Goal: Task Accomplishment & Management: Manage account settings

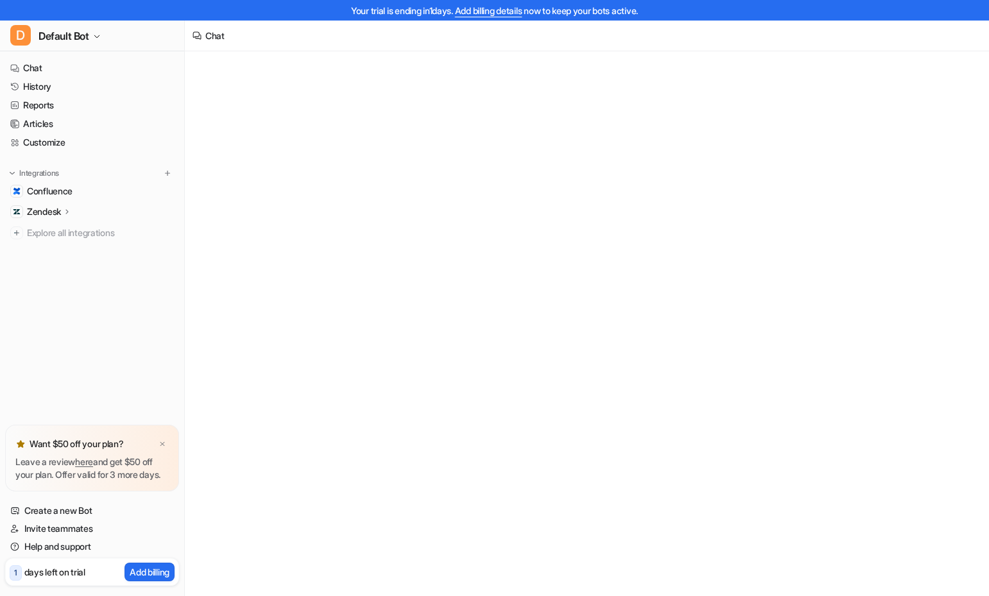
click at [70, 210] on icon at bounding box center [67, 212] width 9 height 10
type textarea "**********"
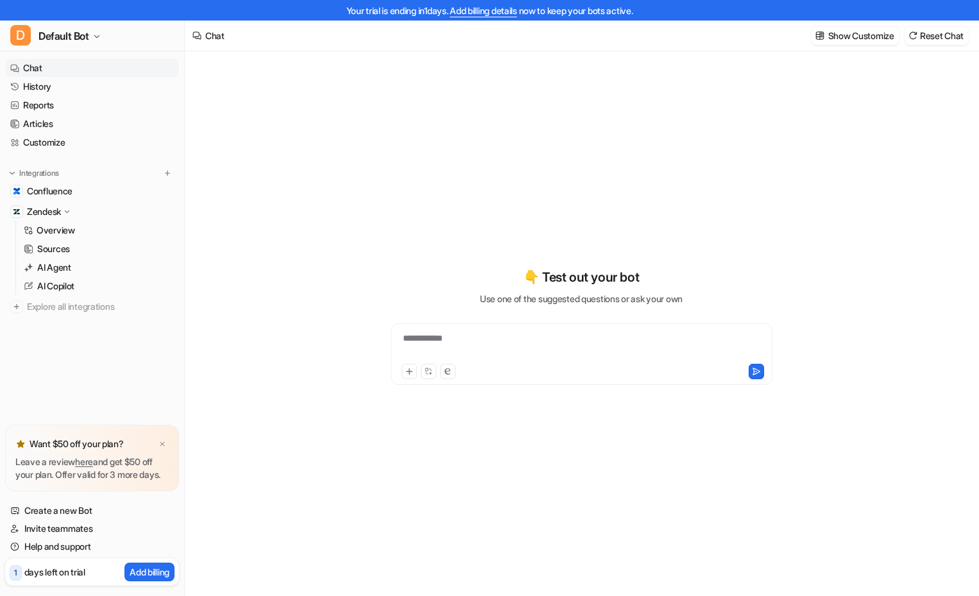
click at [35, 212] on p "Zendesk" at bounding box center [44, 211] width 34 height 13
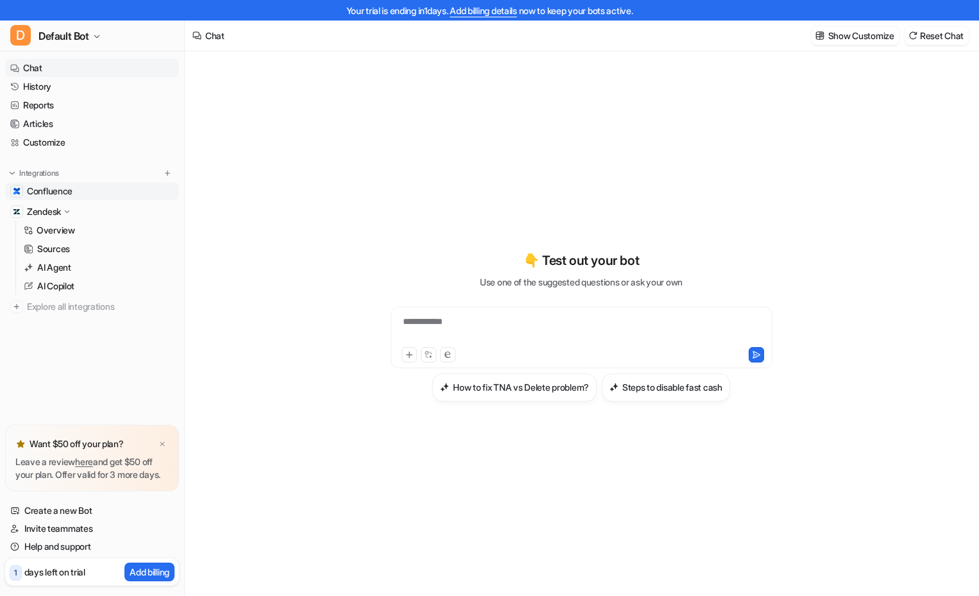
click at [62, 190] on span "Confluence" at bounding box center [50, 191] width 46 height 13
drag, startPoint x: 65, startPoint y: 190, endPoint x: 52, endPoint y: 190, distance: 13.5
click at [52, 190] on span "Confluence" at bounding box center [50, 191] width 46 height 13
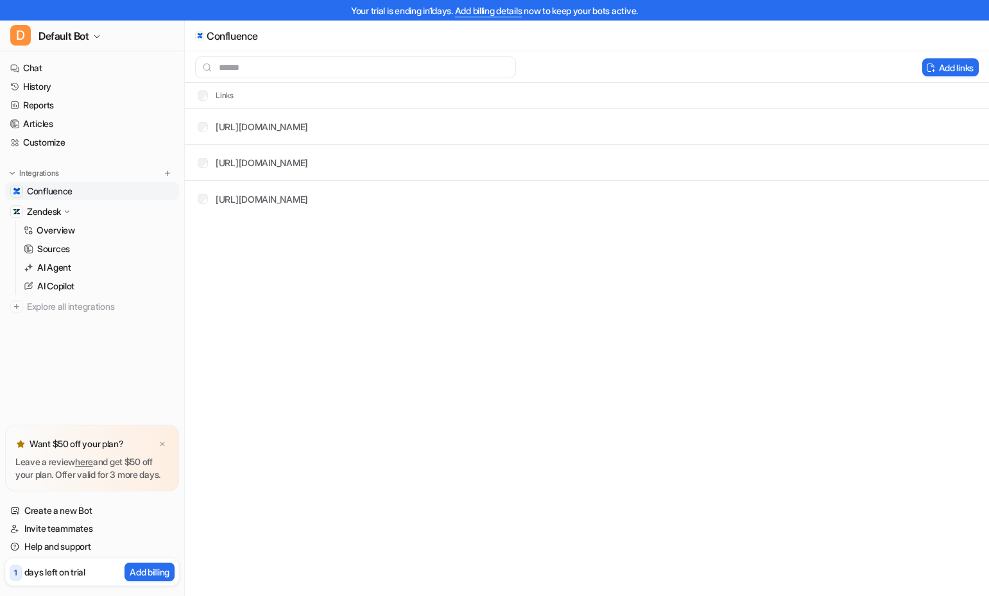
click at [32, 196] on span "Confluence" at bounding box center [50, 191] width 46 height 13
click at [852, 67] on button "Delete selected" at bounding box center [867, 67] width 83 height 18
drag, startPoint x: 416, startPoint y: 325, endPoint x: 54, endPoint y: 303, distance: 362.6
click at [413, 325] on div "Confluence" at bounding box center [494, 298] width 989 height 596
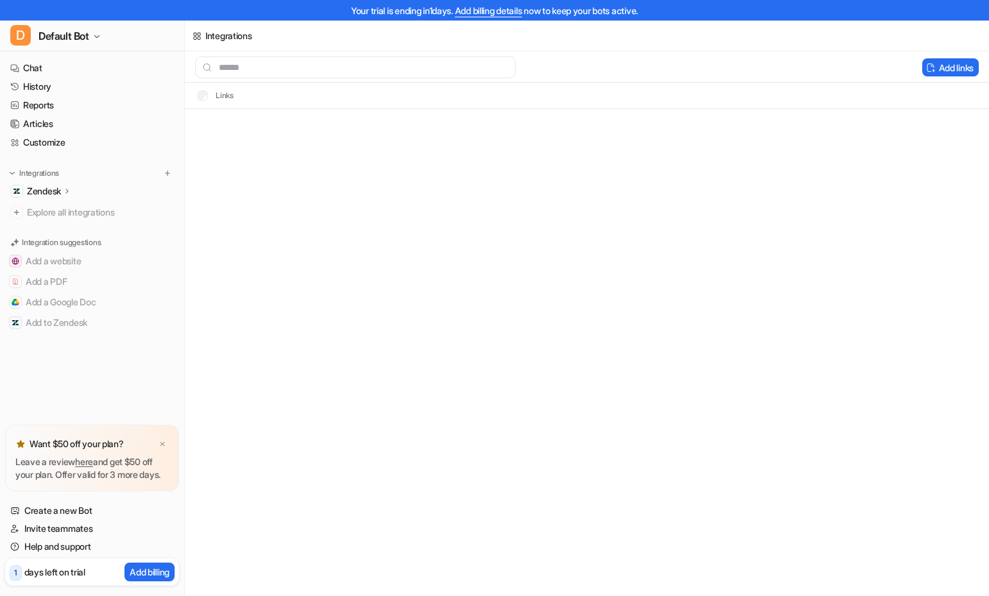
click at [501, 333] on div "Integrations Add links Links" at bounding box center [494, 298] width 989 height 596
click at [40, 67] on link "Chat" at bounding box center [92, 68] width 174 height 18
click at [83, 33] on span "Default Bot" at bounding box center [64, 36] width 51 height 18
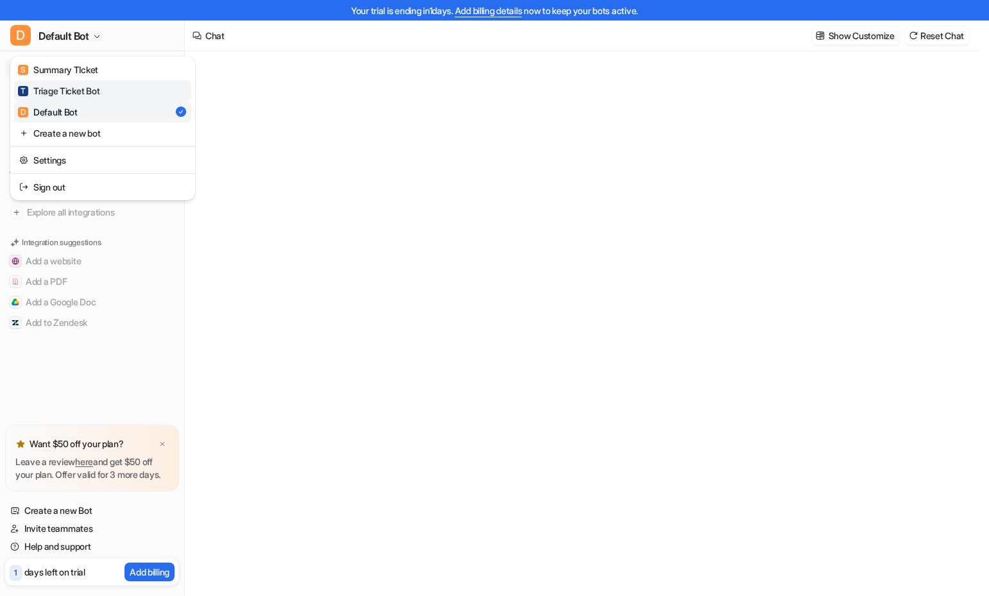
click at [60, 92] on div "T Triage Ticket Bot" at bounding box center [58, 90] width 81 height 13
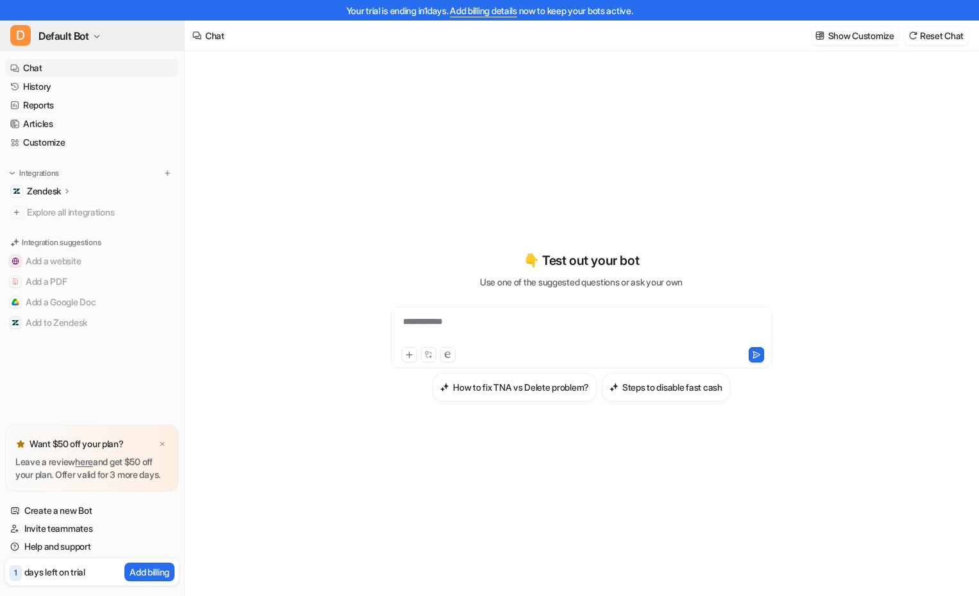
click at [86, 33] on span "Default Bot" at bounding box center [64, 36] width 51 height 18
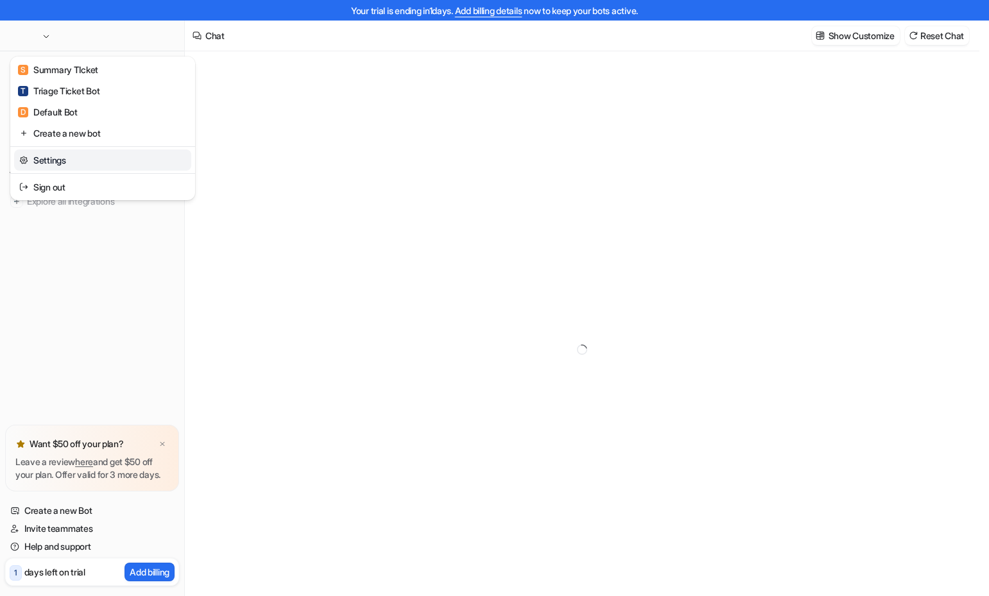
click at [60, 166] on link "Settings" at bounding box center [102, 160] width 177 height 21
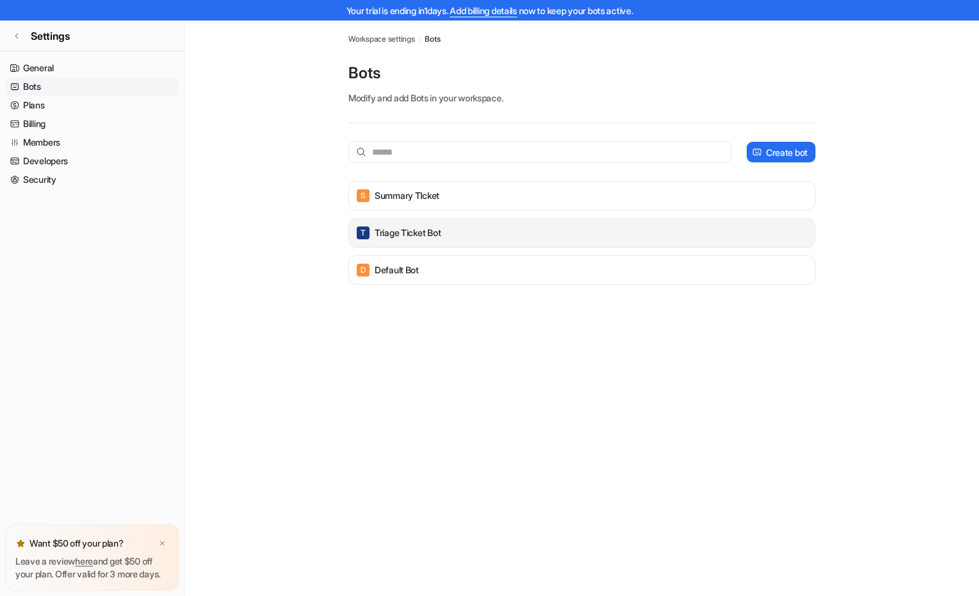
click at [794, 230] on div "T Triage Ticket Bot" at bounding box center [582, 233] width 456 height 18
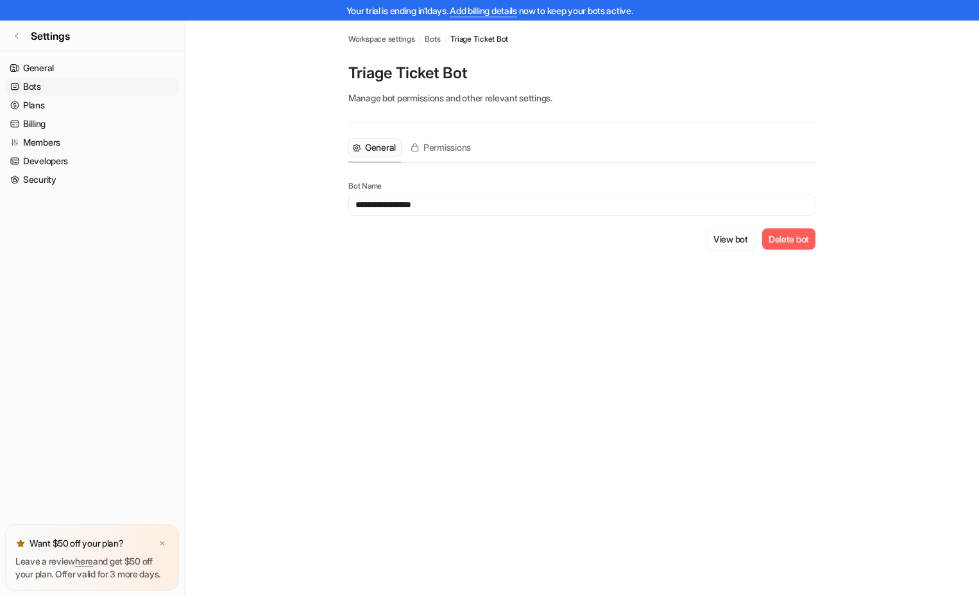
click at [785, 241] on button "Delete bot" at bounding box center [788, 238] width 53 height 21
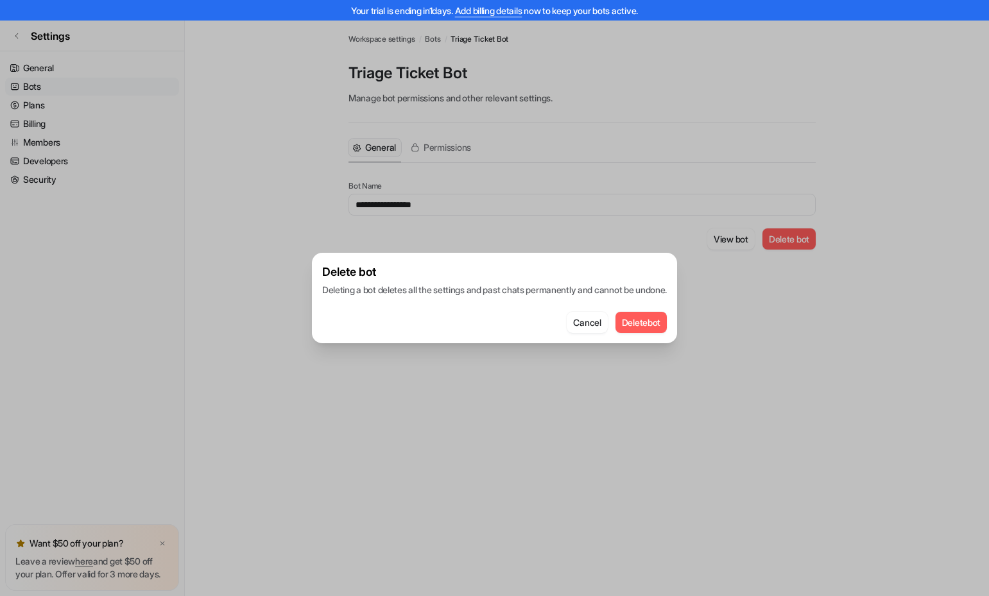
click at [647, 324] on button "Delete bot" at bounding box center [641, 322] width 52 height 21
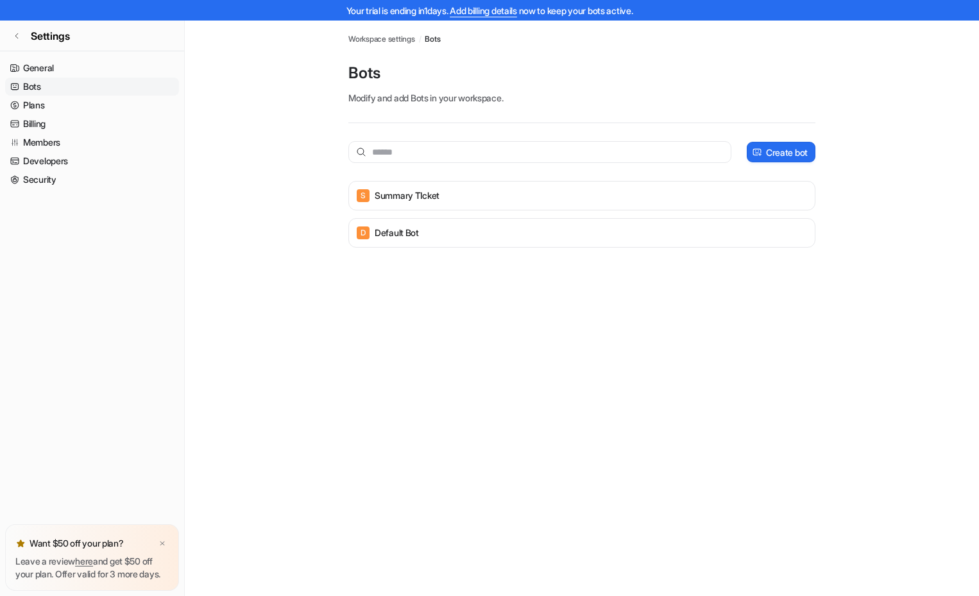
drag, startPoint x: 566, startPoint y: 338, endPoint x: 558, endPoint y: 319, distance: 20.1
click at [566, 338] on div "Bots Workspace settings / Bots Bots Modify and add Bots in your workspace. Crea…" at bounding box center [489, 319] width 979 height 596
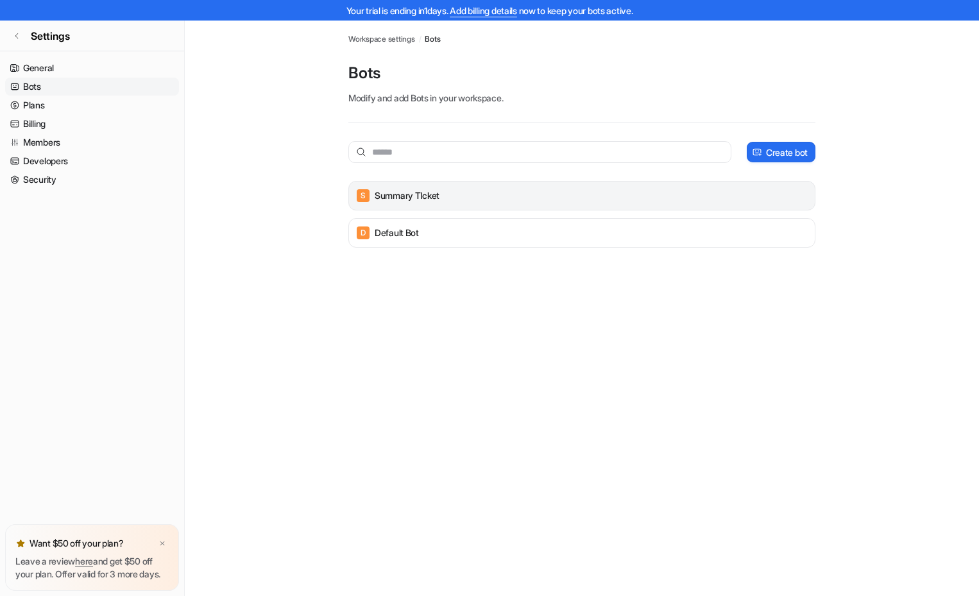
click at [790, 193] on div "S Summary TIcket" at bounding box center [582, 196] width 456 height 18
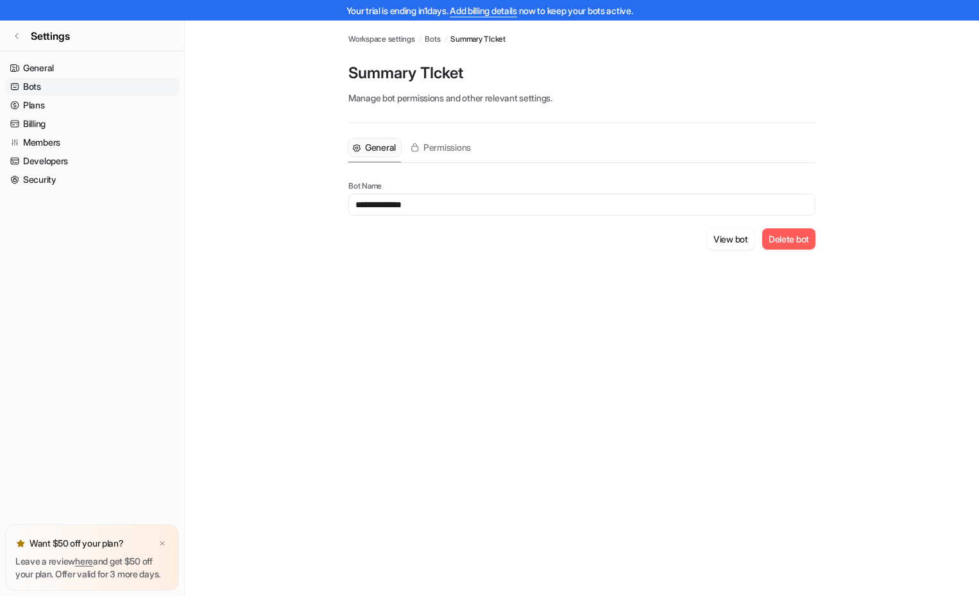
click at [789, 243] on button "Delete bot" at bounding box center [788, 238] width 53 height 21
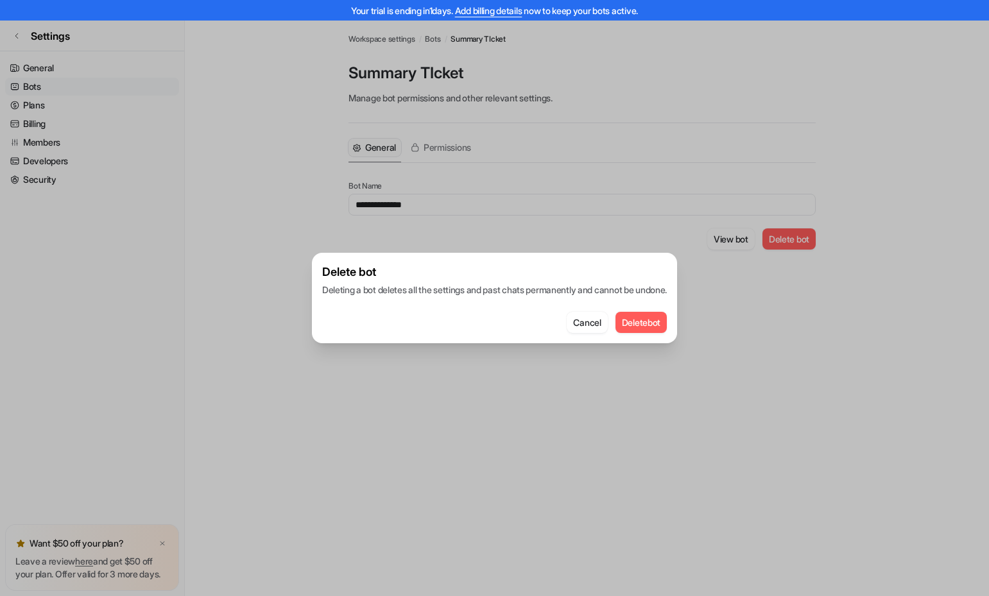
click at [650, 334] on div "Delete bot Deleting a bot deletes all the settings and past chats permanently a…" at bounding box center [494, 298] width 365 height 90
click at [650, 332] on button "Delete bot" at bounding box center [641, 322] width 52 height 21
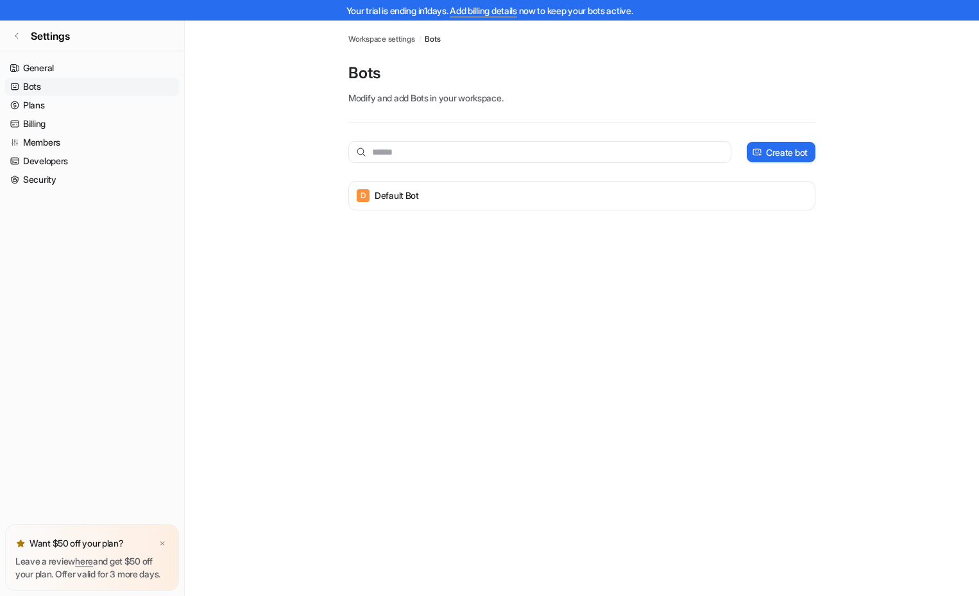
click at [318, 280] on div "Bots Workspace settings / Bots Bots Modify and add Bots in your workspace. Crea…" at bounding box center [489, 319] width 979 height 596
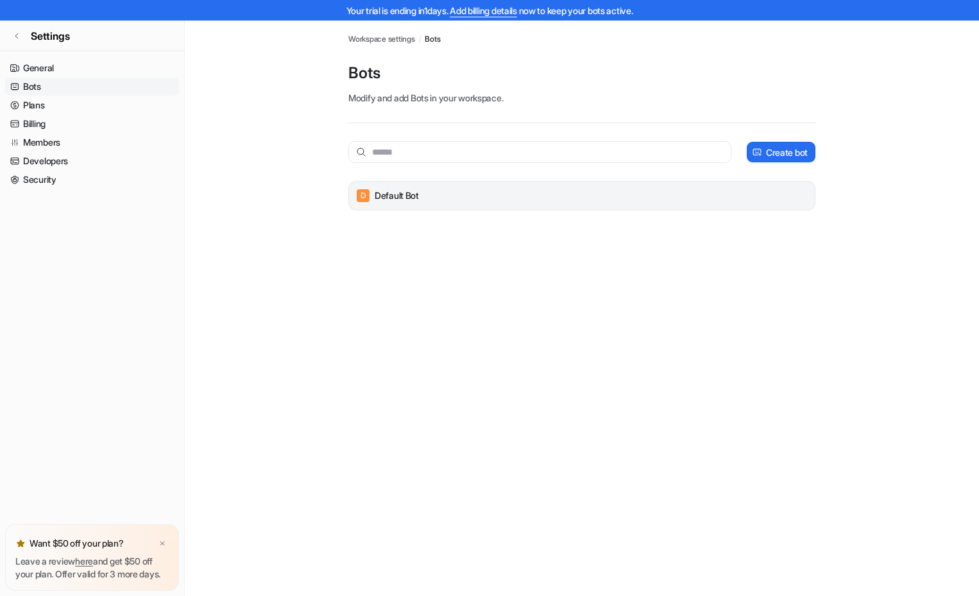
click at [806, 197] on div "D Default Bot" at bounding box center [582, 196] width 456 height 18
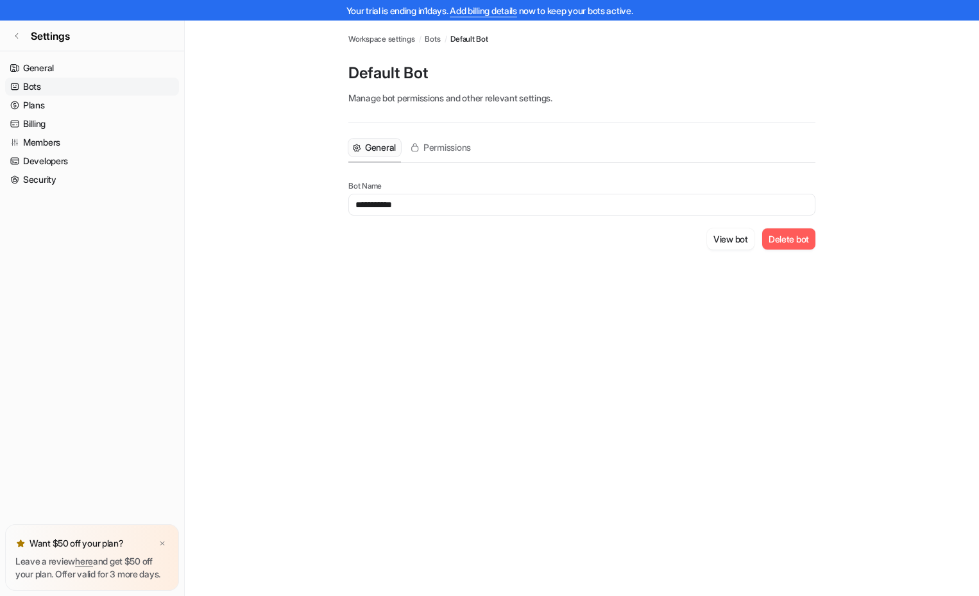
click at [796, 238] on button "Delete bot" at bounding box center [788, 238] width 53 height 21
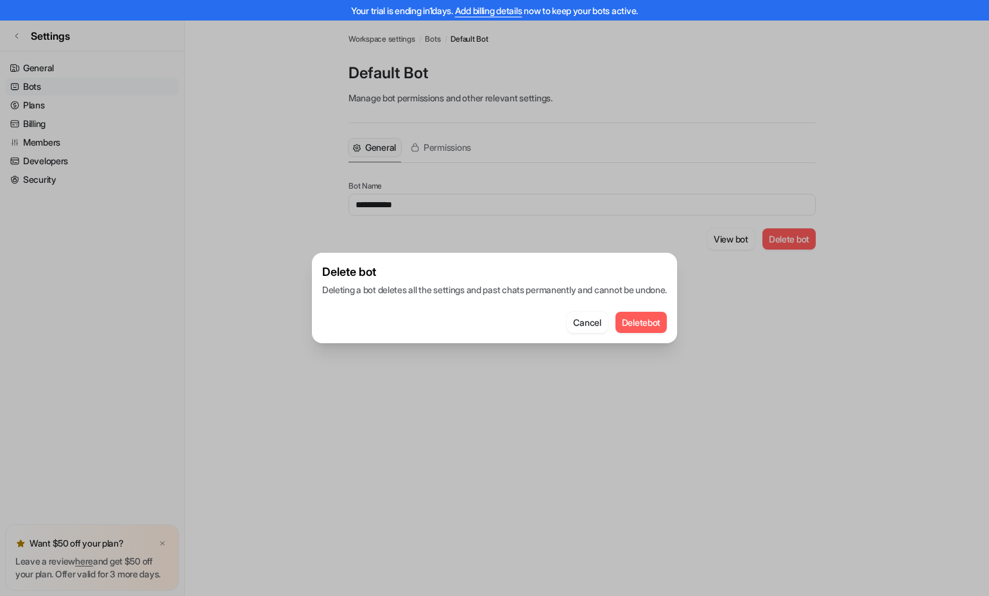
click at [656, 324] on button "Delete bot" at bounding box center [641, 322] width 52 height 21
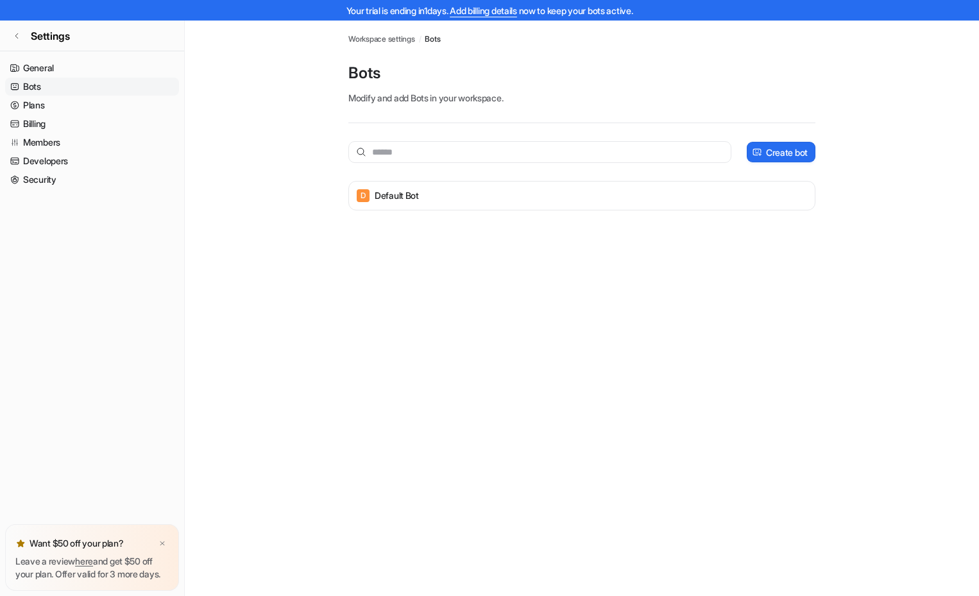
click at [485, 338] on div "Bots Workspace settings / Bots Bots Modify and add Bots in your workspace. Crea…" at bounding box center [489, 319] width 979 height 596
click at [25, 30] on link "Settings" at bounding box center [92, 36] width 184 height 31
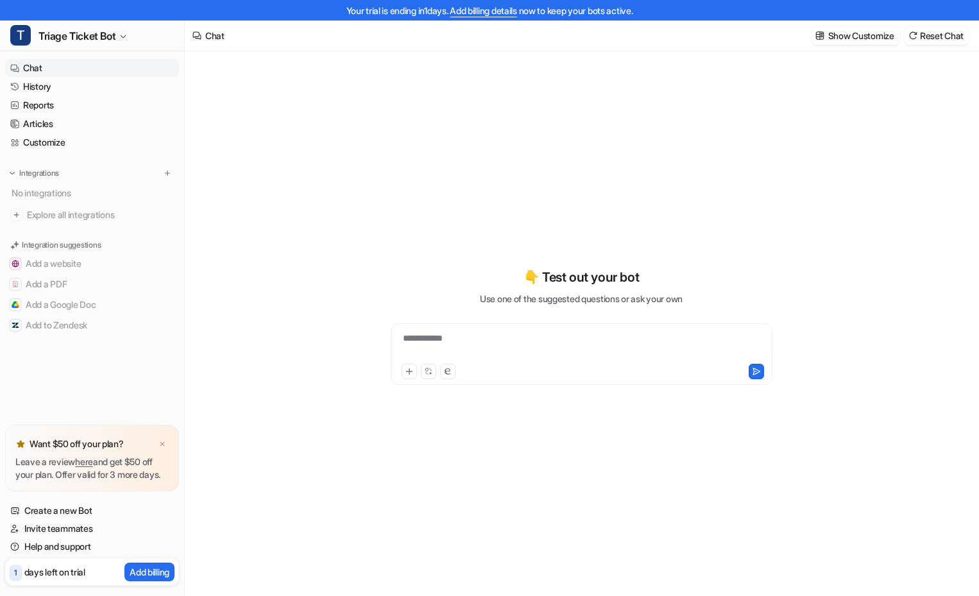
click at [303, 203] on div "**********" at bounding box center [581, 333] width 793 height 565
click at [408, 175] on div "**********" at bounding box center [581, 325] width 472 height 417
click at [58, 87] on link "History" at bounding box center [92, 87] width 174 height 18
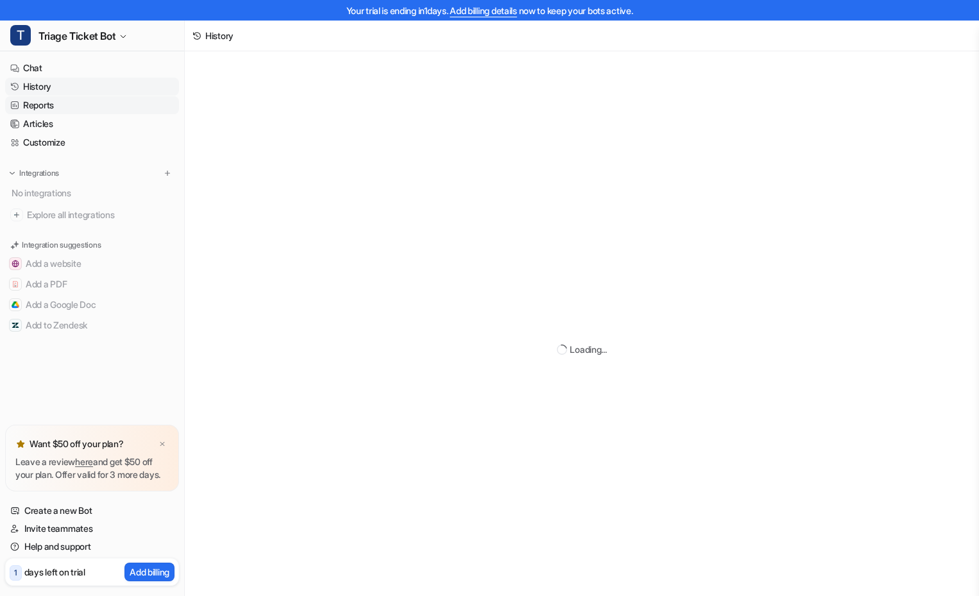
click at [43, 102] on link "Reports" at bounding box center [92, 105] width 174 height 18
click at [37, 124] on link "Articles" at bounding box center [92, 124] width 174 height 18
click at [38, 144] on link "Customize" at bounding box center [92, 142] width 174 height 18
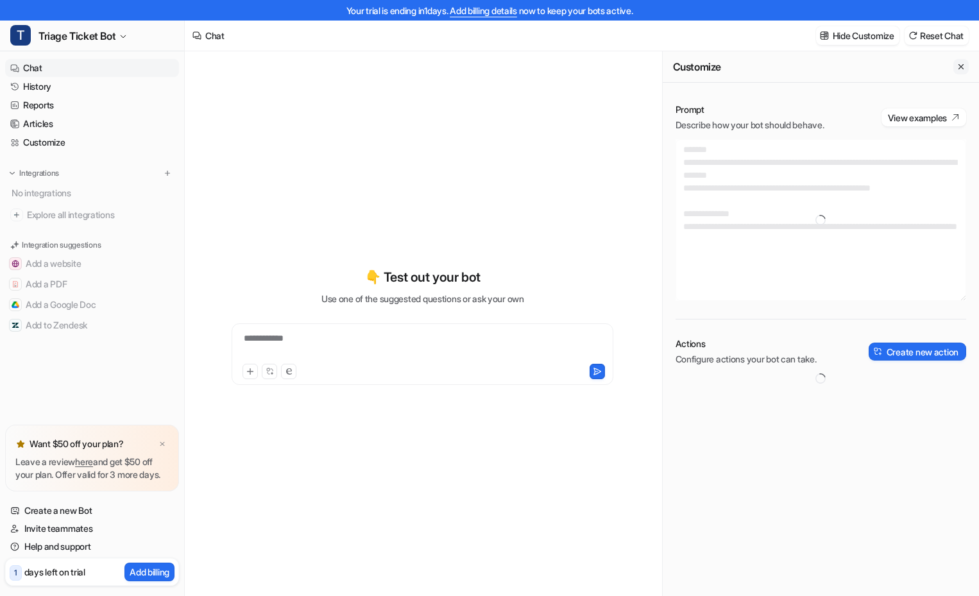
click at [961, 68] on icon "Close flyout" at bounding box center [961, 66] width 9 height 9
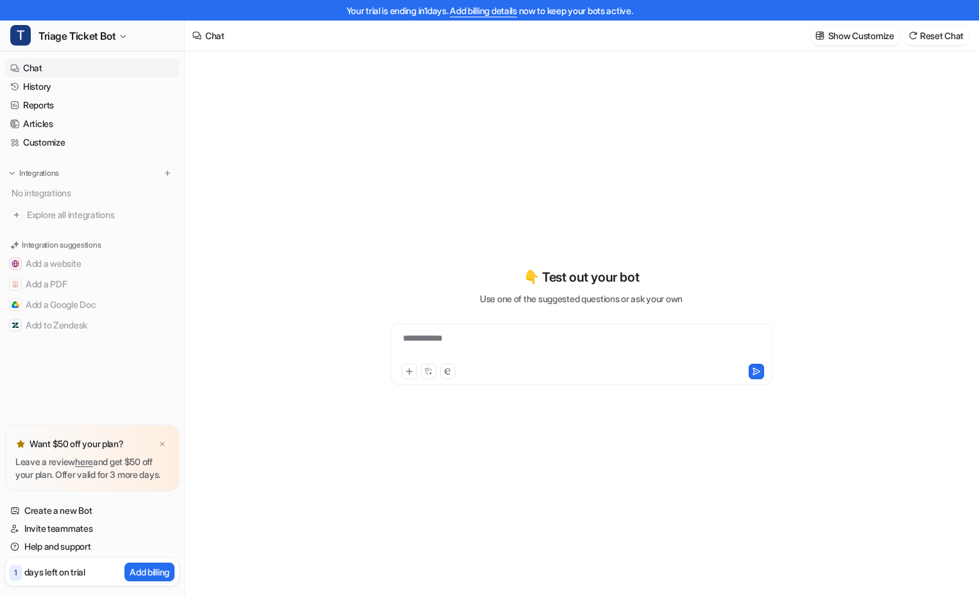
click at [666, 106] on div "**********" at bounding box center [581, 333] width 472 height 565
click at [120, 47] on button "T Triage Ticket Bot" at bounding box center [92, 36] width 184 height 31
click at [85, 62] on link "D Default Bot" at bounding box center [102, 69] width 177 height 21
click at [70, 190] on icon at bounding box center [67, 191] width 9 height 10
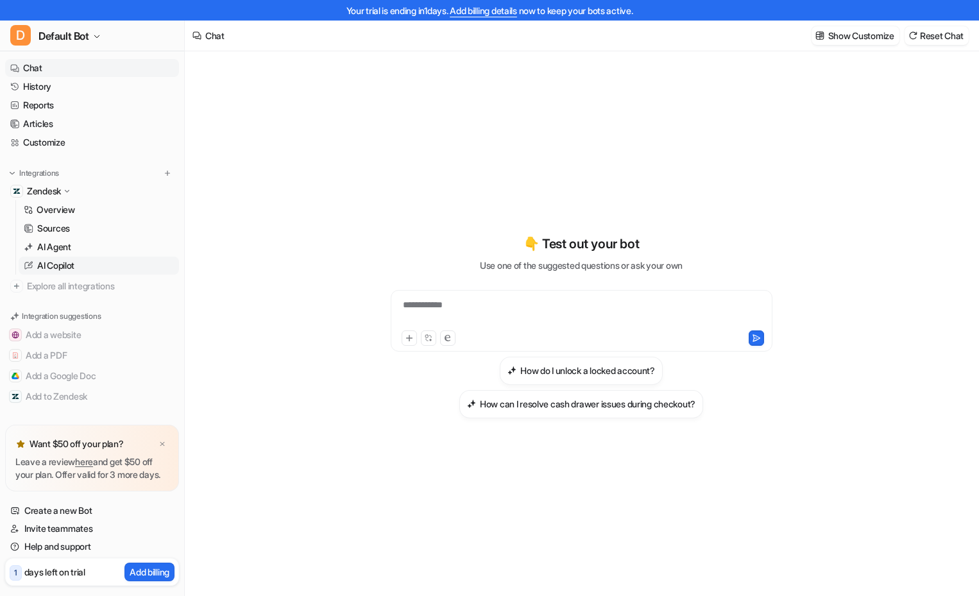
click at [61, 271] on p "AI Copilot" at bounding box center [55, 265] width 37 height 13
click at [366, 173] on div "**********" at bounding box center [581, 325] width 472 height 417
click at [64, 209] on p "Overview" at bounding box center [56, 209] width 39 height 13
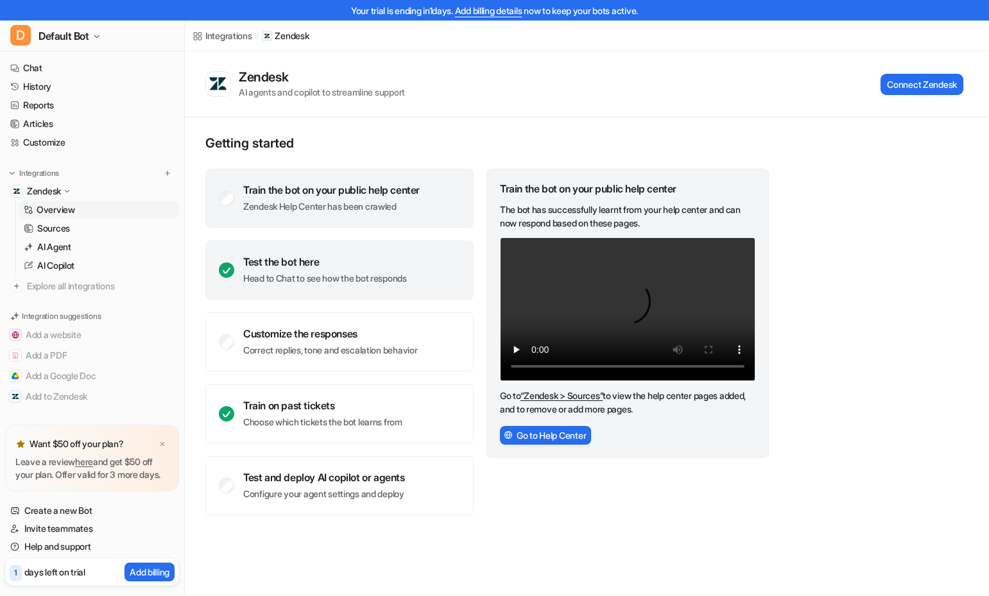
click at [295, 245] on div "Test the bot here Head to Chat to see how the bot responds" at bounding box center [339, 270] width 268 height 59
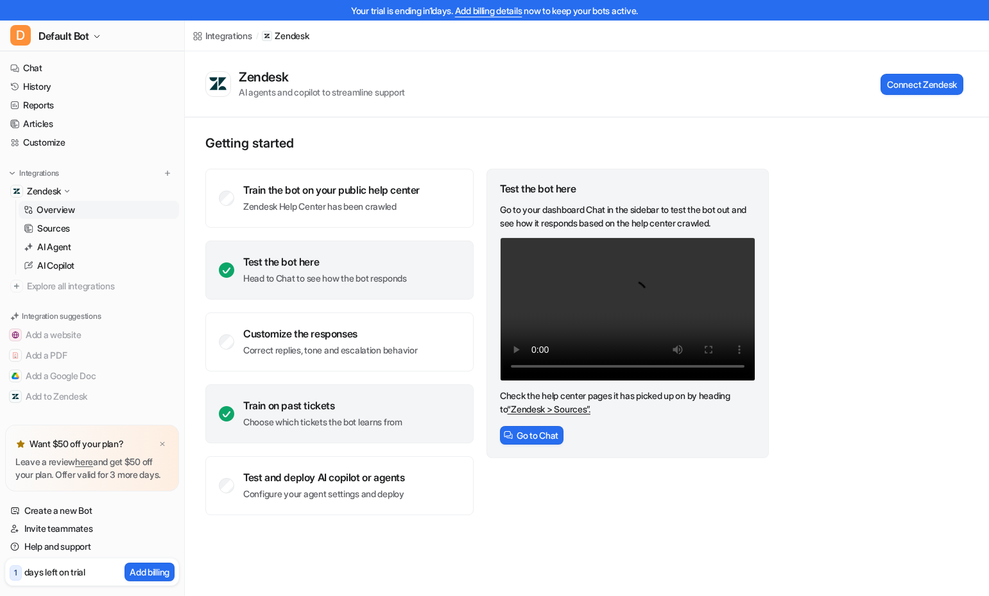
click at [287, 413] on div "Train on past tickets Choose which tickets the bot learns from" at bounding box center [322, 414] width 159 height 30
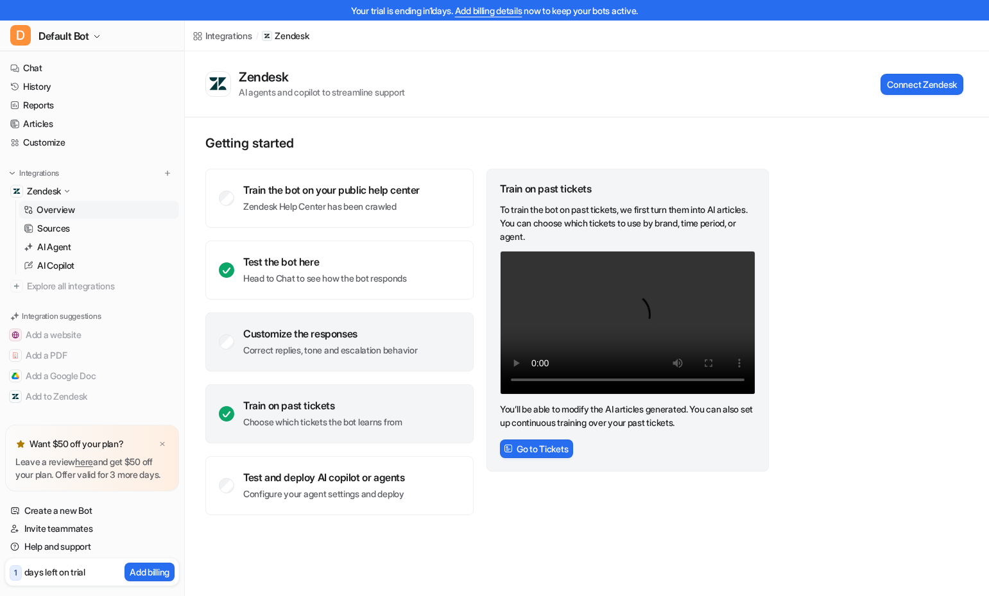
click at [313, 370] on div "Customize the responses Correct replies, tone and escalation behavior" at bounding box center [339, 342] width 268 height 59
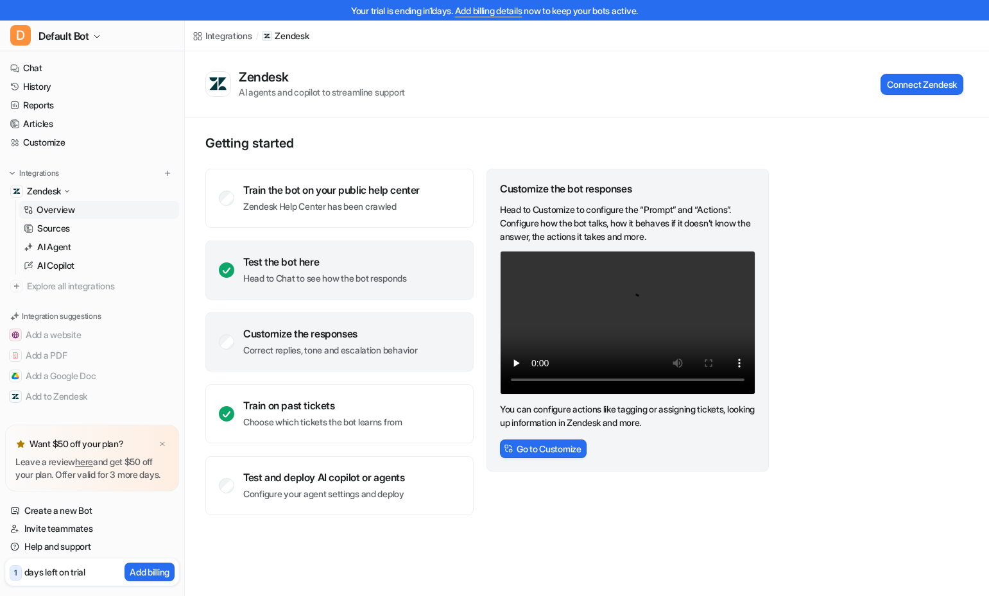
click at [327, 250] on div "Test the bot here Head to Chat to see how the bot responds" at bounding box center [339, 270] width 268 height 59
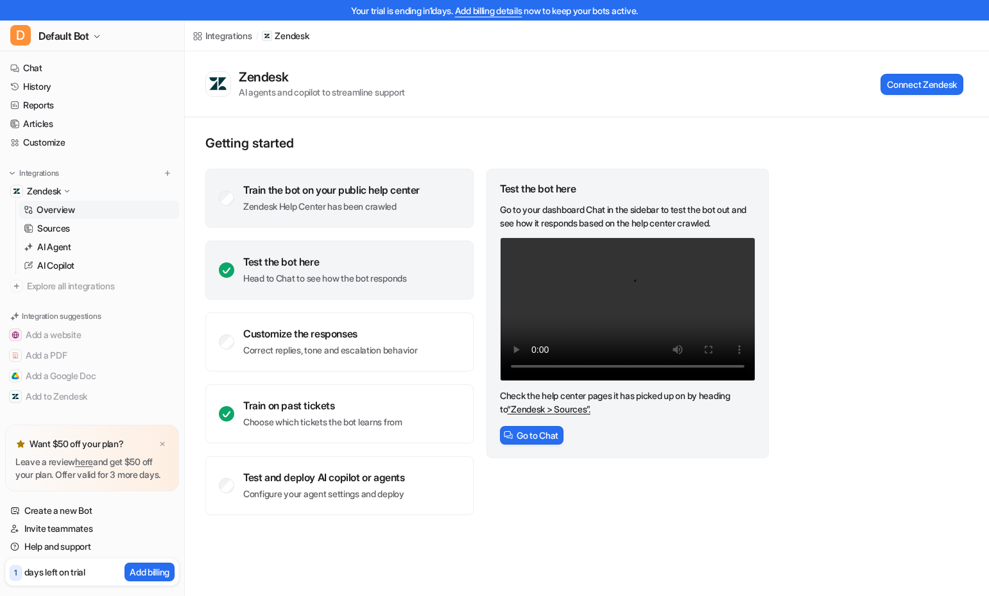
click at [338, 205] on p "Zendesk Help Center has been crawled" at bounding box center [331, 206] width 176 height 13
click at [303, 284] on p "Head to Chat to see how the bot responds" at bounding box center [325, 278] width 164 height 13
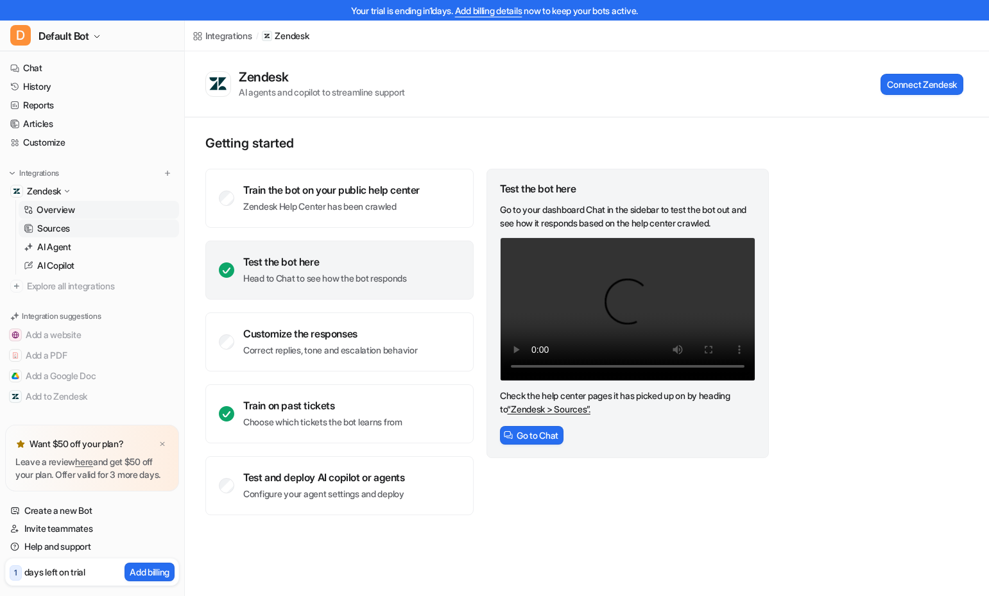
click at [56, 228] on p "Sources" at bounding box center [53, 228] width 33 height 13
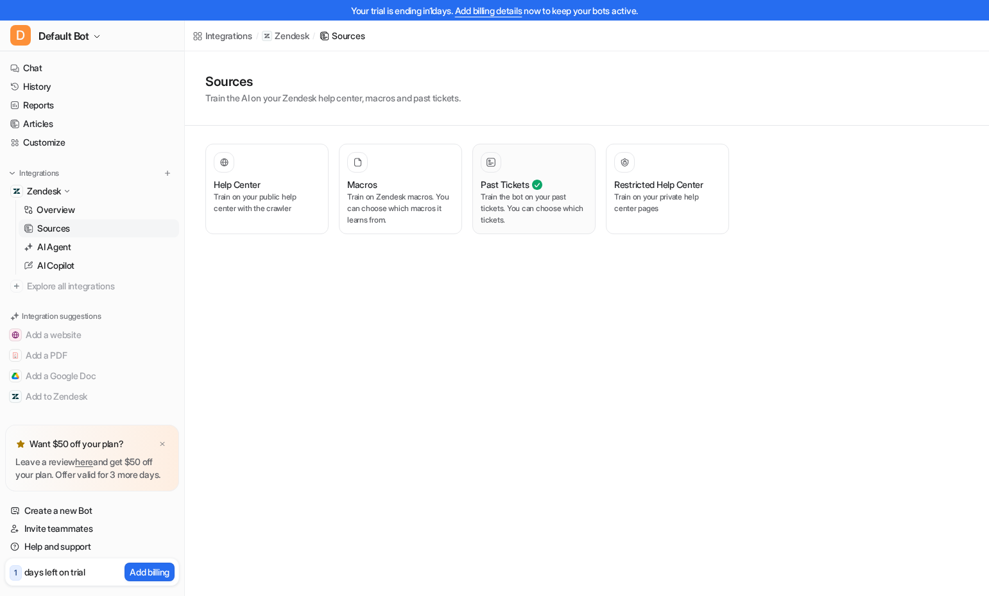
drag, startPoint x: 487, startPoint y: 295, endPoint x: 536, endPoint y: 218, distance: 91.7
click at [488, 295] on div "Integrations / Zendesk / Sources Sources Train the AI on your Zendesk help cent…" at bounding box center [494, 298] width 989 height 596
click at [545, 208] on p "Train the bot on your past tickets. You can choose which tickets." at bounding box center [534, 208] width 107 height 35
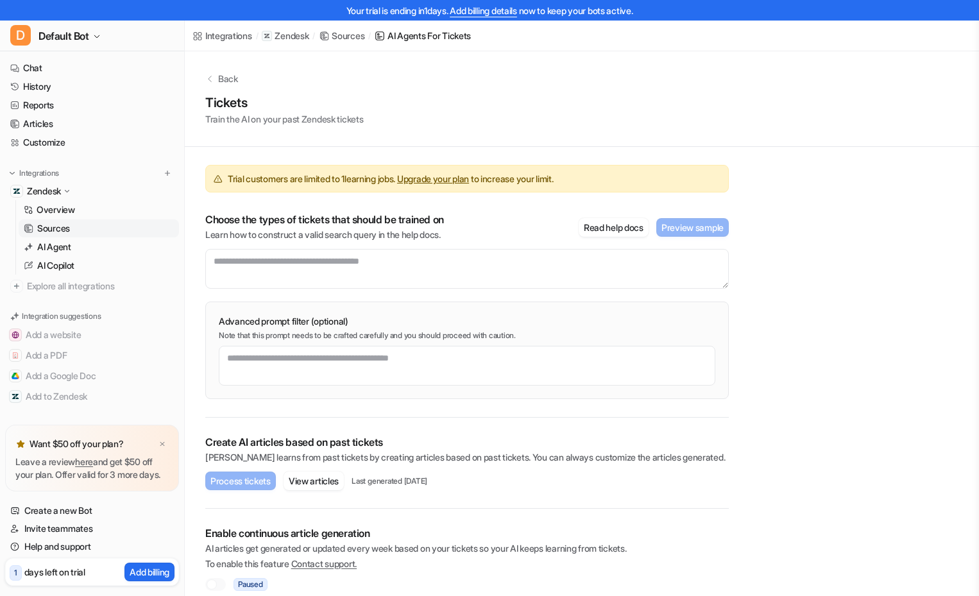
scroll to position [13, 0]
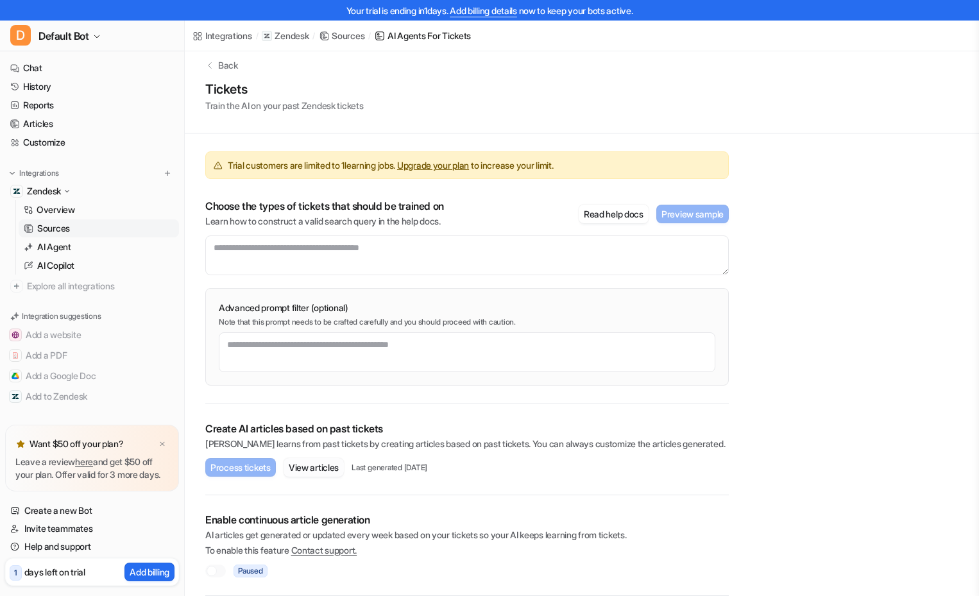
click at [344, 468] on button "View articles" at bounding box center [314, 467] width 60 height 19
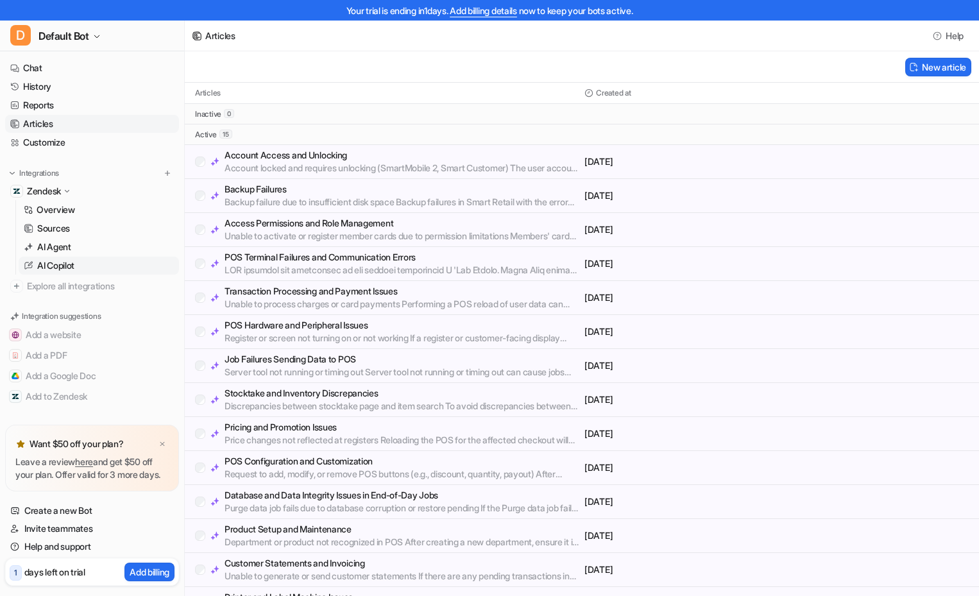
click at [50, 259] on p "AI Copilot" at bounding box center [55, 265] width 37 height 13
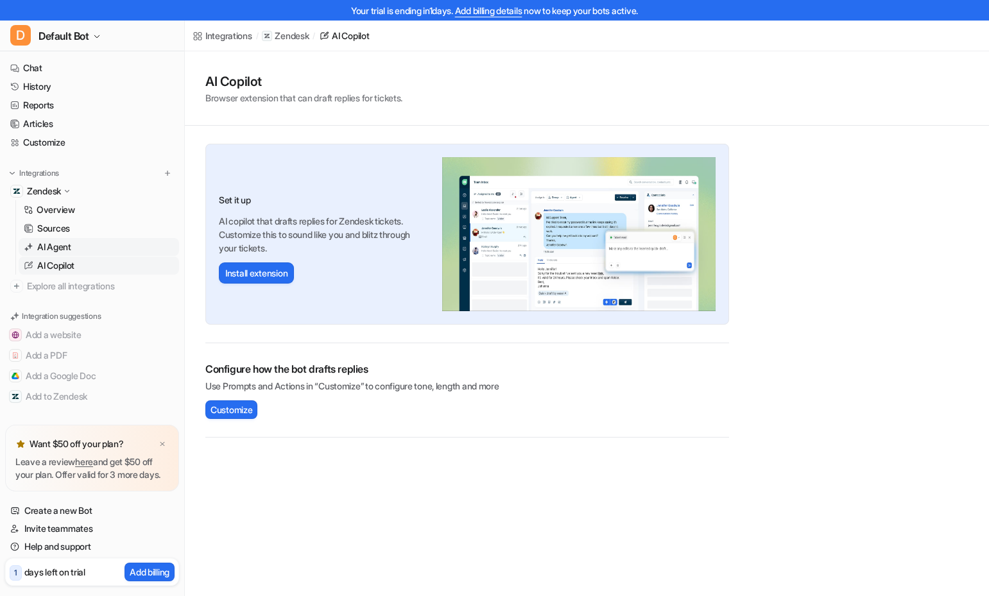
click at [54, 250] on p "AI Agent" at bounding box center [54, 247] width 34 height 13
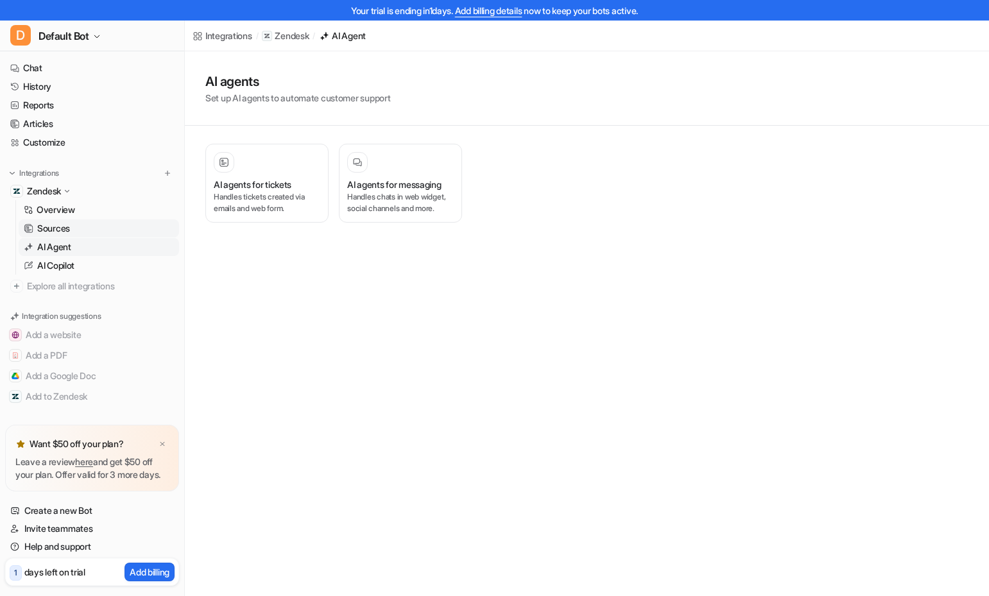
click at [70, 225] on p "Sources" at bounding box center [53, 228] width 33 height 13
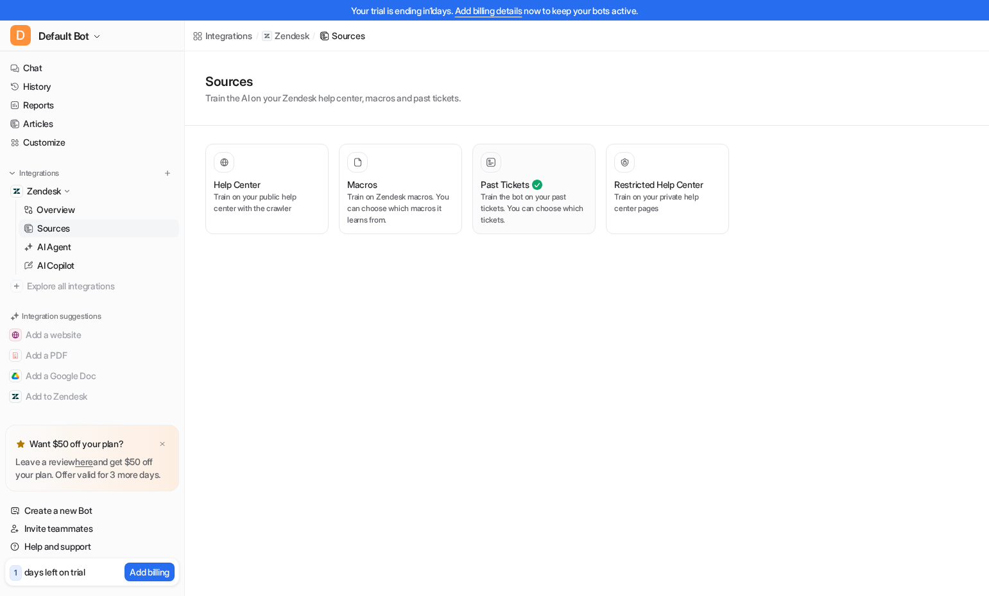
click at [536, 180] on icon at bounding box center [537, 185] width 10 height 10
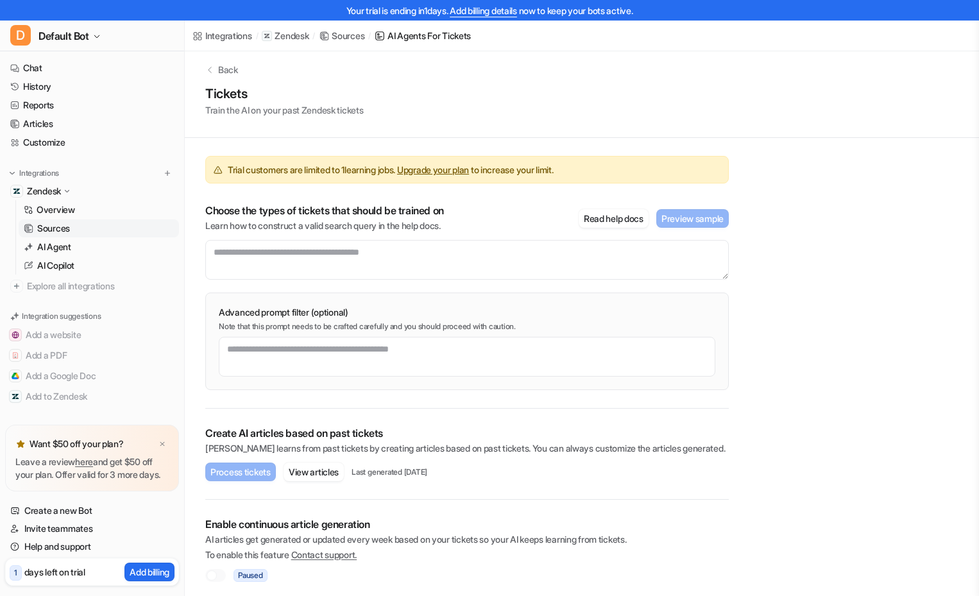
scroll to position [13, 0]
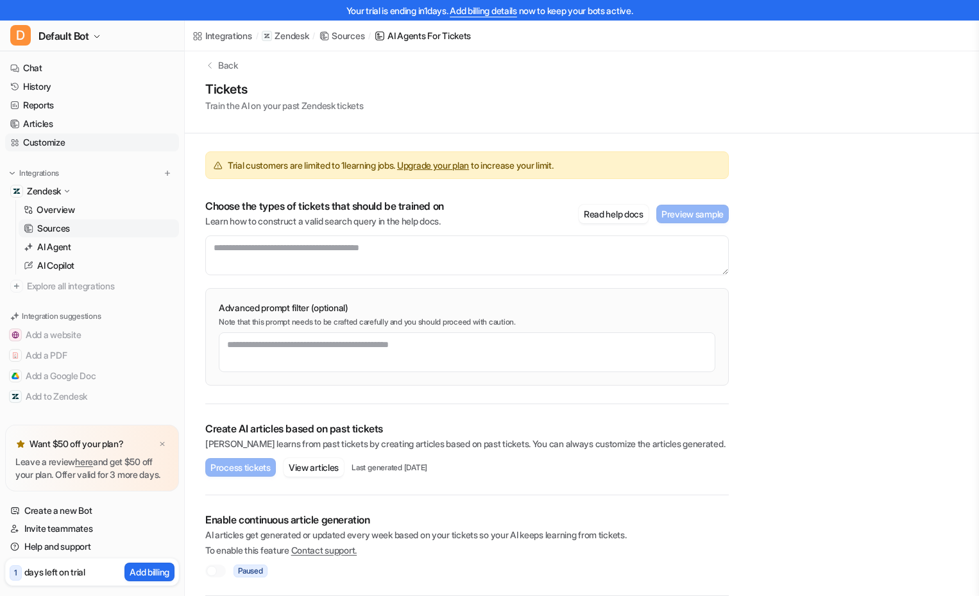
click at [32, 140] on link "Customize" at bounding box center [92, 142] width 174 height 18
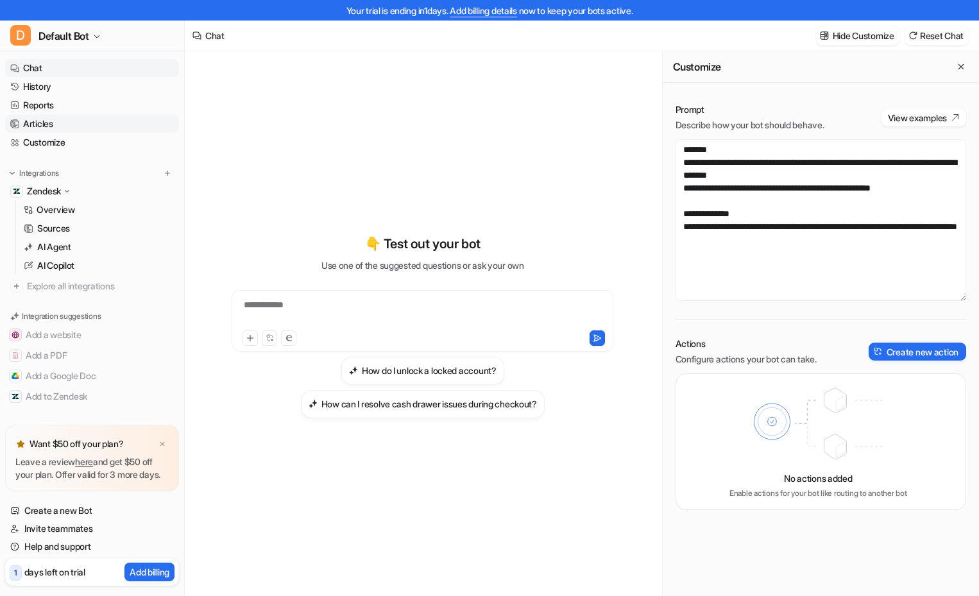
click at [58, 126] on link "Articles" at bounding box center [92, 124] width 174 height 18
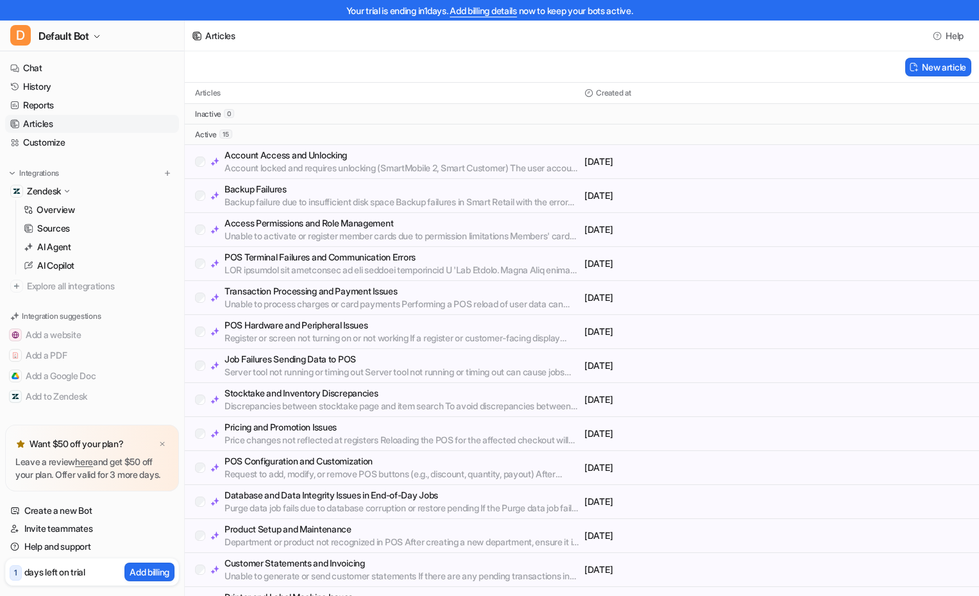
click at [193, 160] on div "Account Access and Unlocking Account locked and requires unlocking (SmartMobile…" at bounding box center [582, 162] width 794 height 34
click at [198, 139] on p "active" at bounding box center [206, 135] width 22 height 10
click at [214, 133] on p "active" at bounding box center [206, 135] width 22 height 10
click at [30, 106] on link "Reports" at bounding box center [92, 105] width 174 height 18
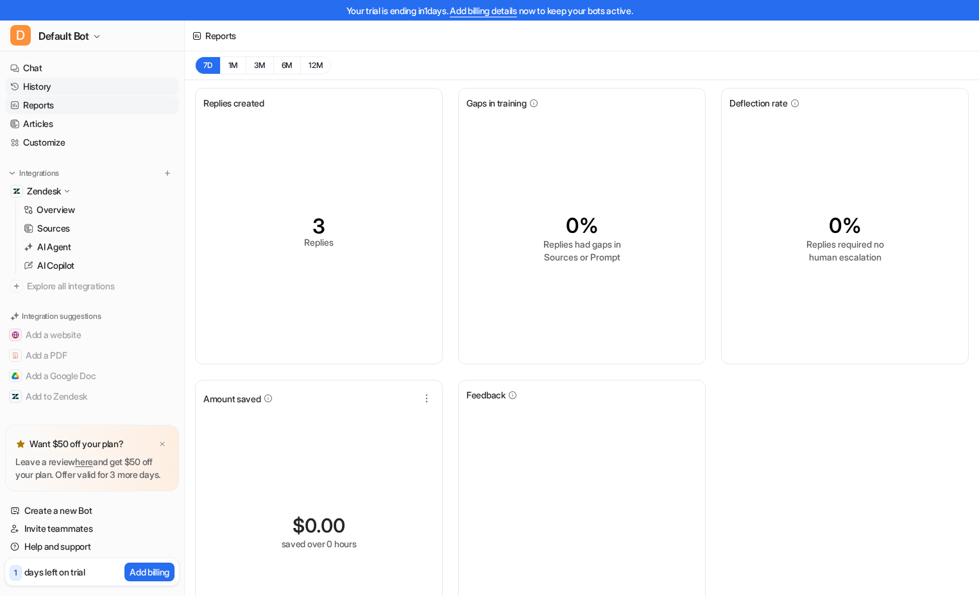
click at [43, 89] on link "History" at bounding box center [92, 87] width 174 height 18
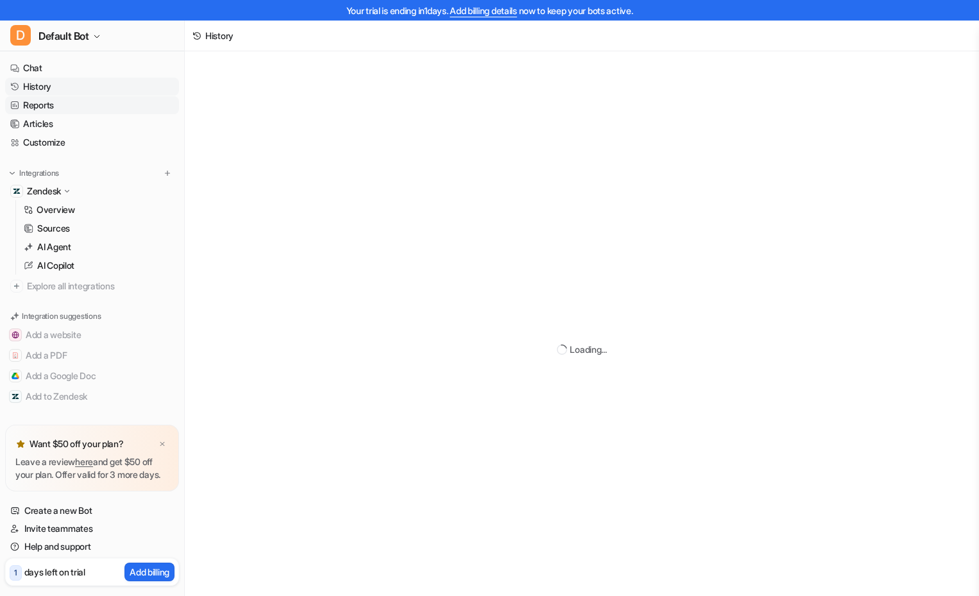
click at [33, 100] on link "Reports" at bounding box center [92, 105] width 174 height 18
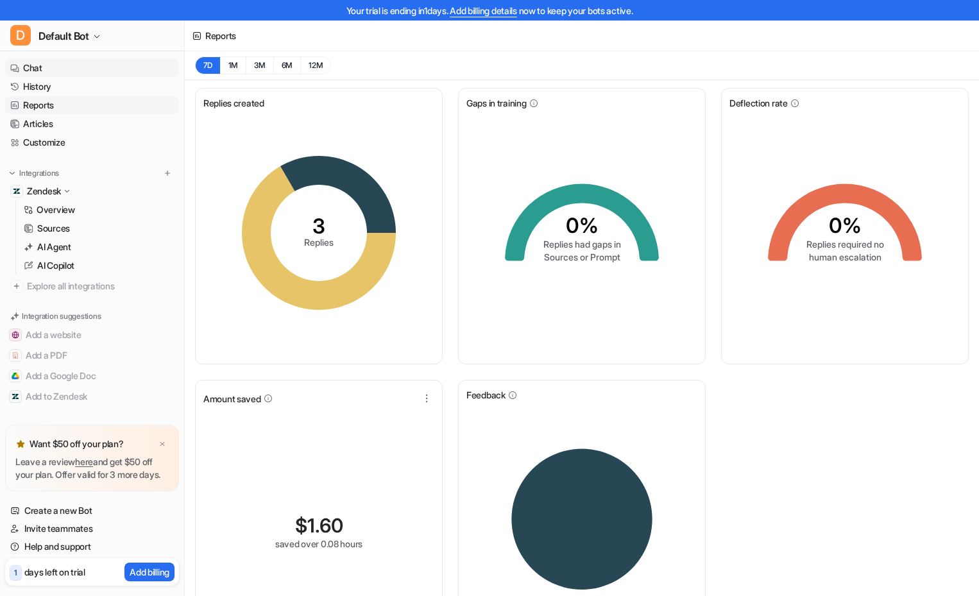
click at [49, 69] on link "Chat" at bounding box center [92, 68] width 174 height 18
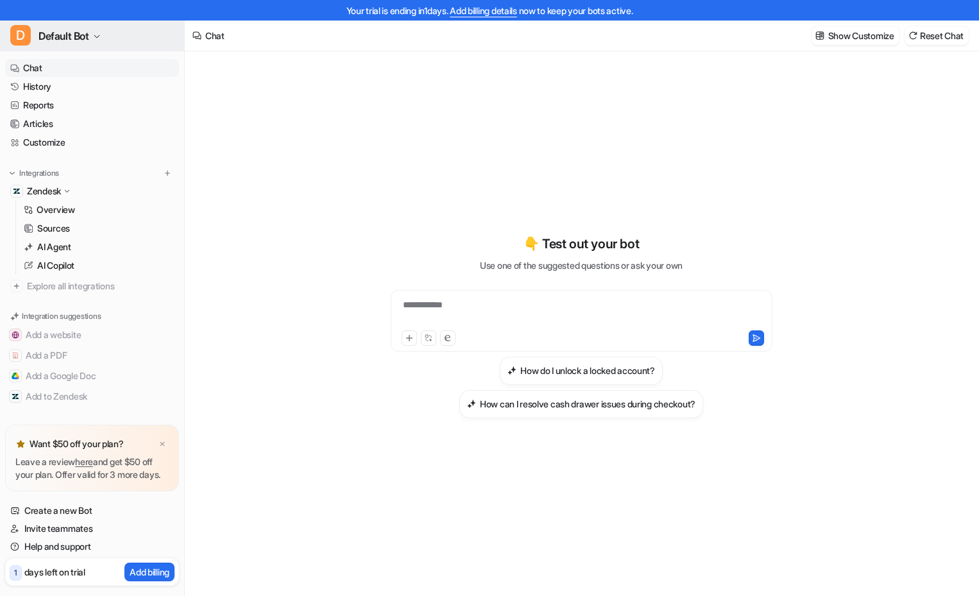
click at [99, 37] on icon "button" at bounding box center [96, 36] width 5 height 3
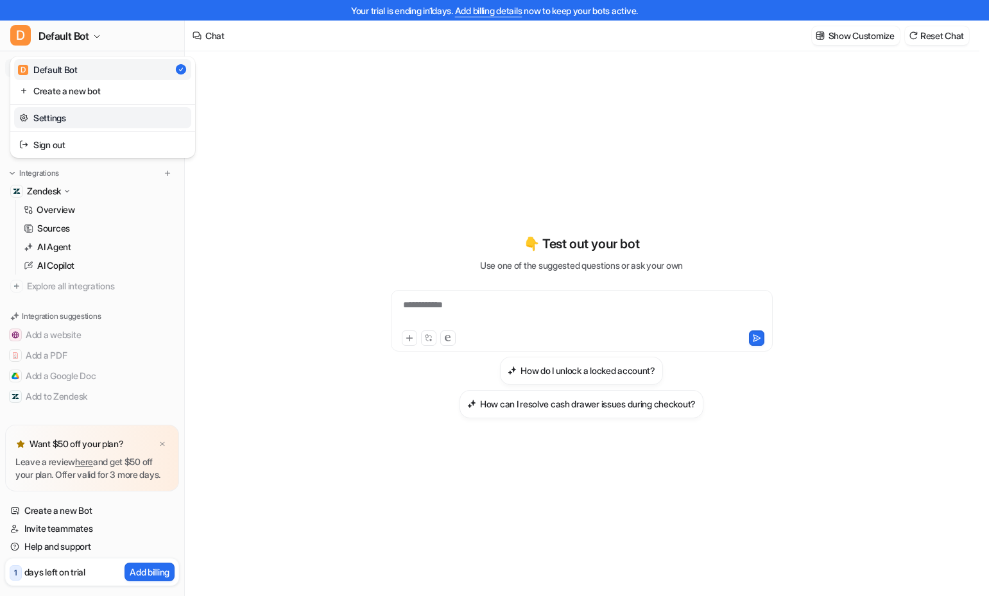
click at [51, 119] on link "Settings" at bounding box center [102, 117] width 177 height 21
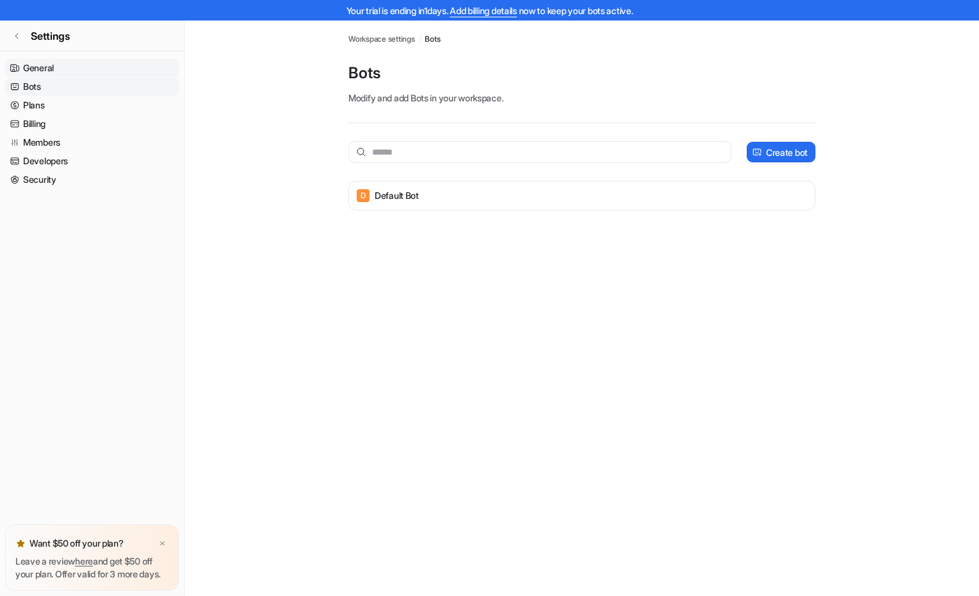
click at [51, 66] on link "General" at bounding box center [92, 68] width 174 height 18
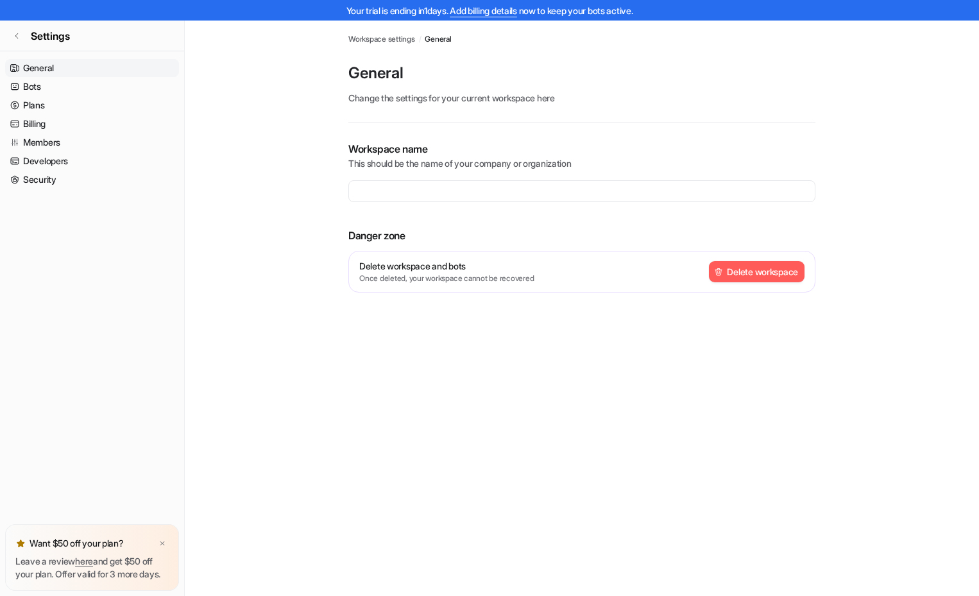
type input "**********"
click at [56, 89] on link "Bots" at bounding box center [92, 87] width 174 height 18
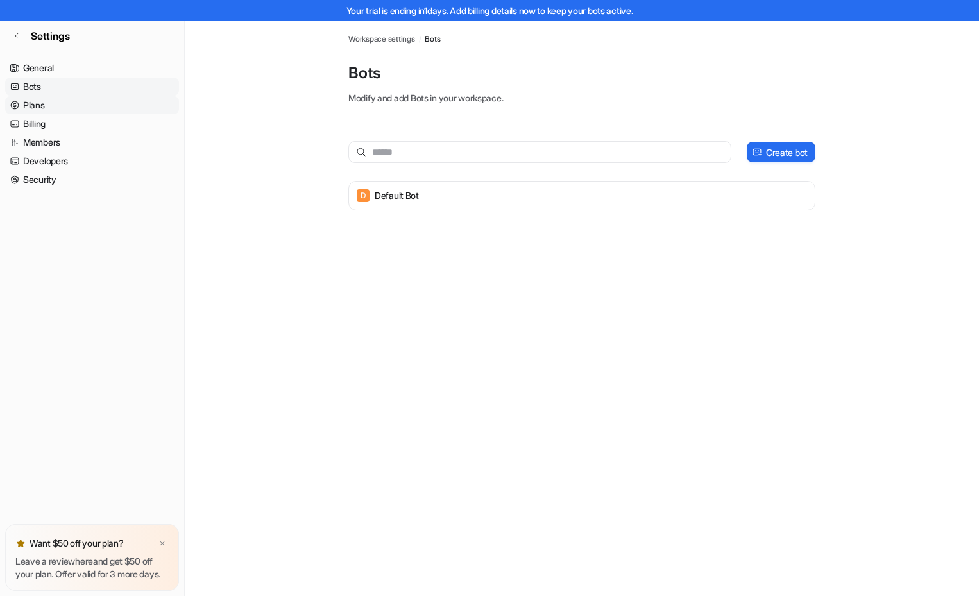
click at [53, 98] on link "Plans" at bounding box center [92, 105] width 174 height 18
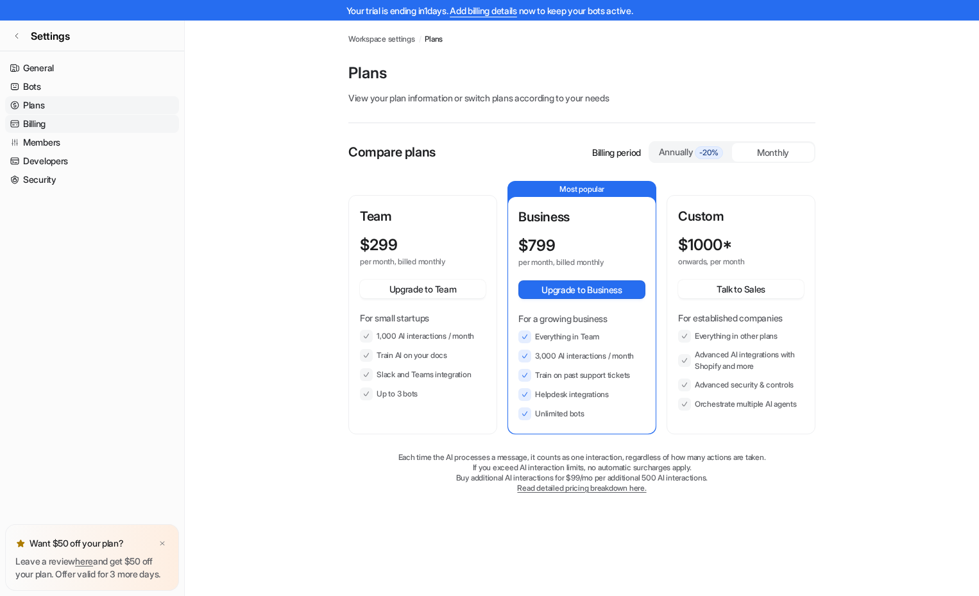
click at [58, 121] on link "Billing" at bounding box center [92, 124] width 174 height 18
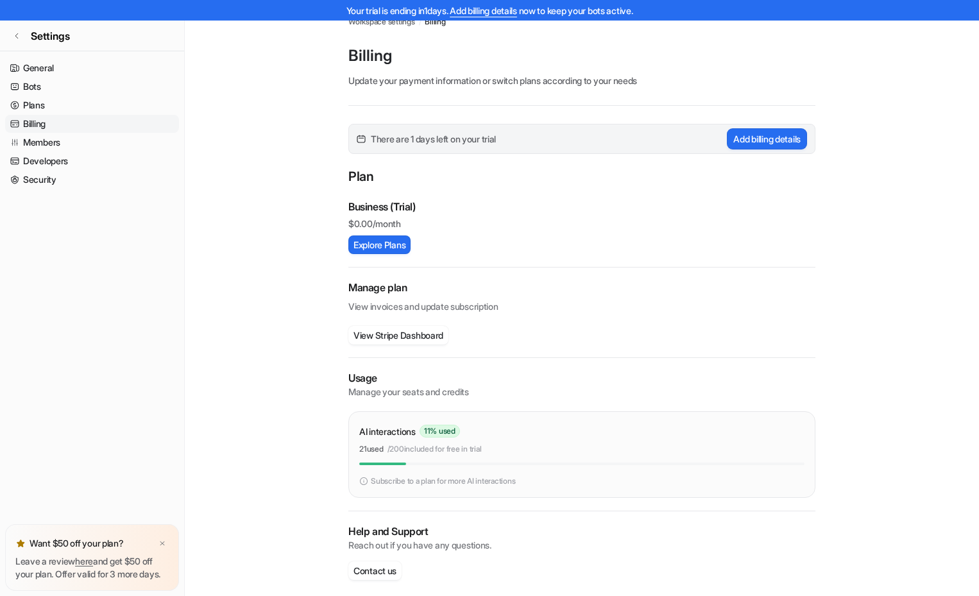
scroll to position [27, 0]
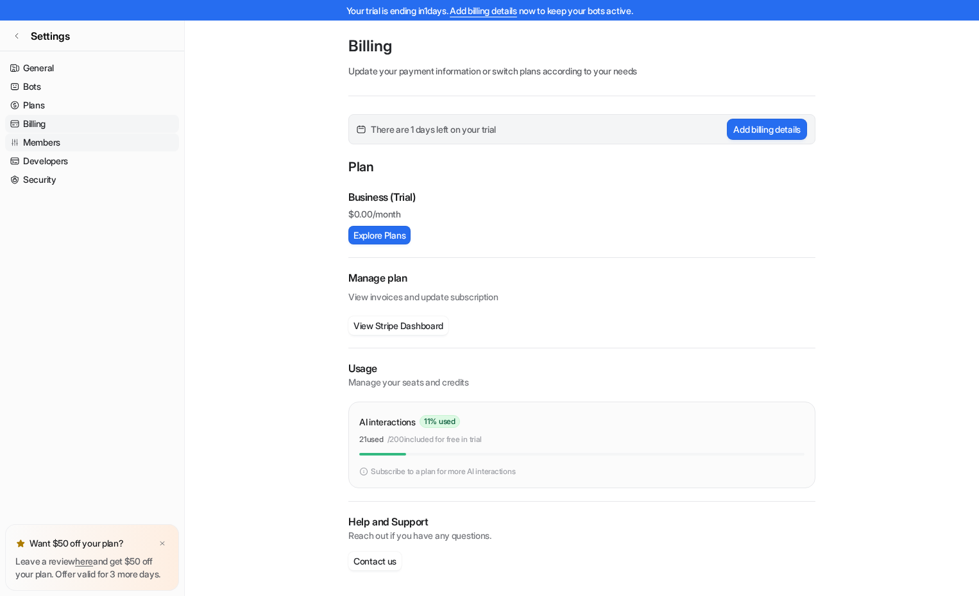
click at [28, 143] on link "Members" at bounding box center [92, 142] width 174 height 18
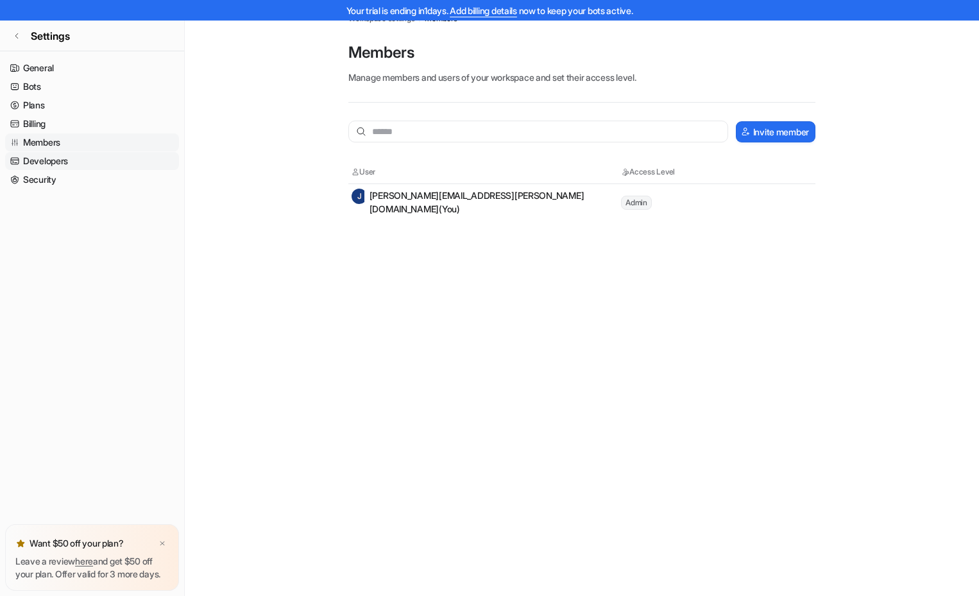
click at [33, 160] on link "Developers" at bounding box center [92, 161] width 174 height 18
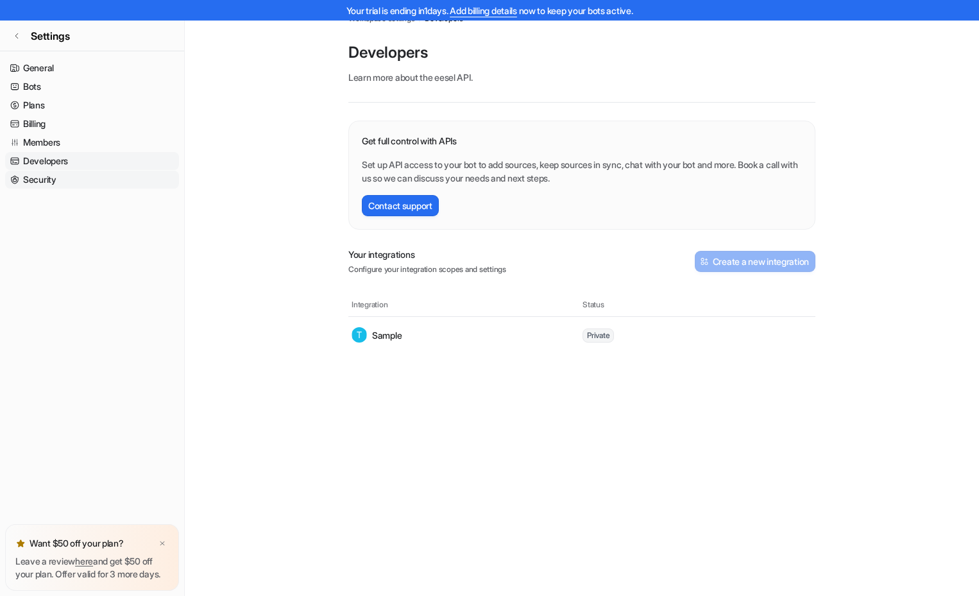
click at [31, 185] on link "Security" at bounding box center [92, 180] width 174 height 18
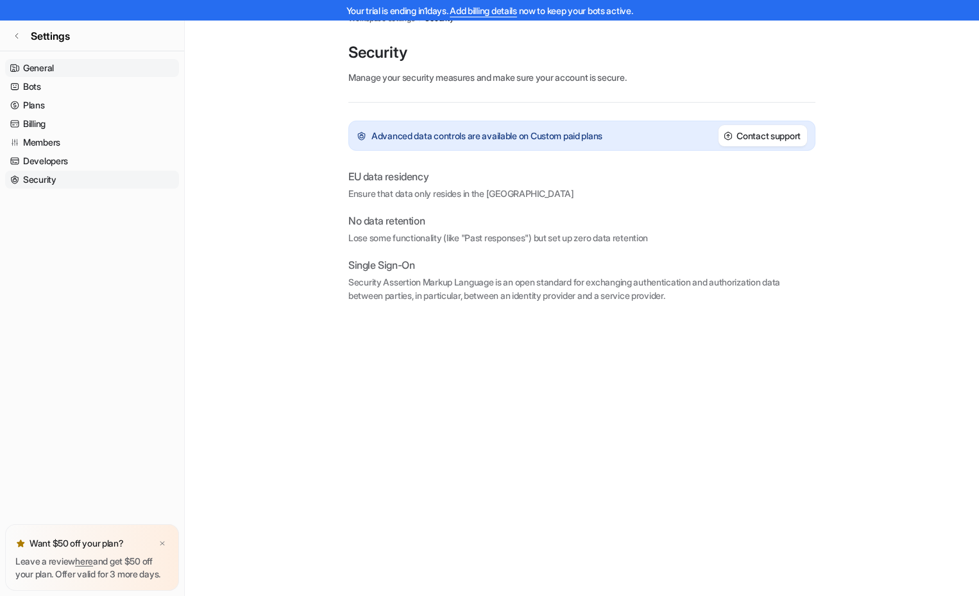
click at [65, 65] on link "General" at bounding box center [92, 68] width 174 height 18
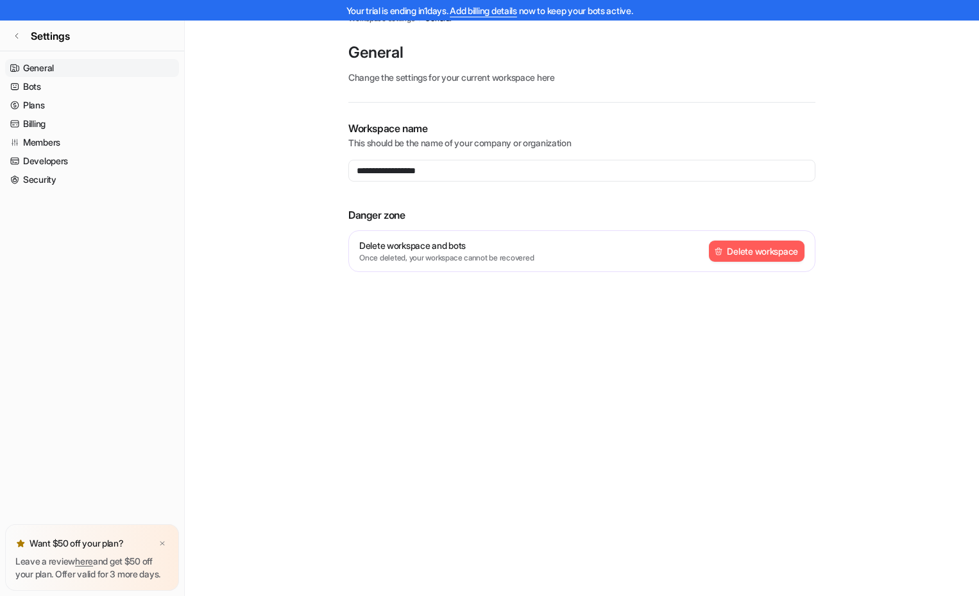
click at [781, 248] on button "Delete workspace" at bounding box center [757, 251] width 96 height 21
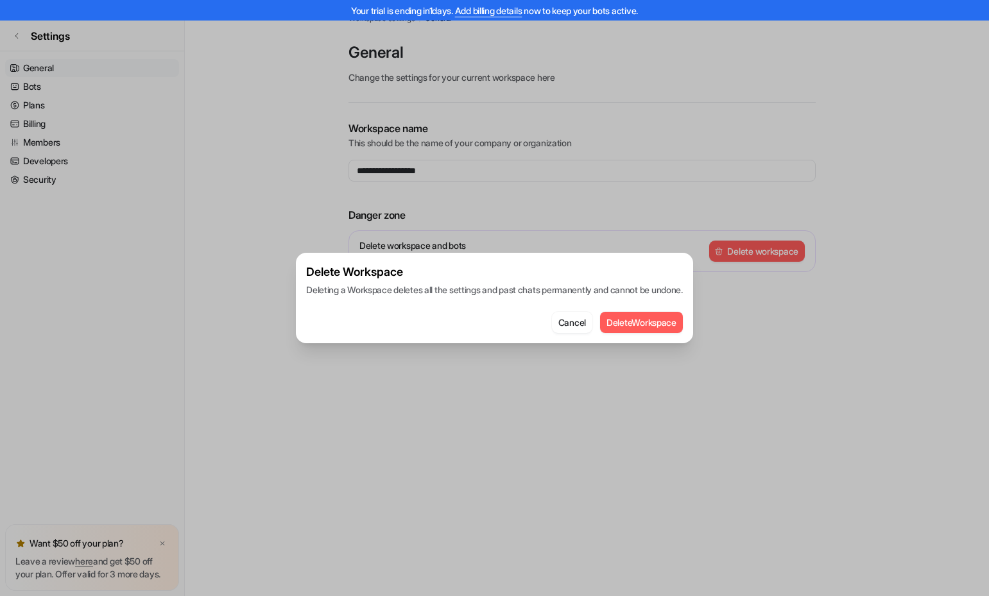
click at [678, 325] on button "Delete Workspace" at bounding box center [641, 322] width 83 height 21
